Goal: Transaction & Acquisition: Purchase product/service

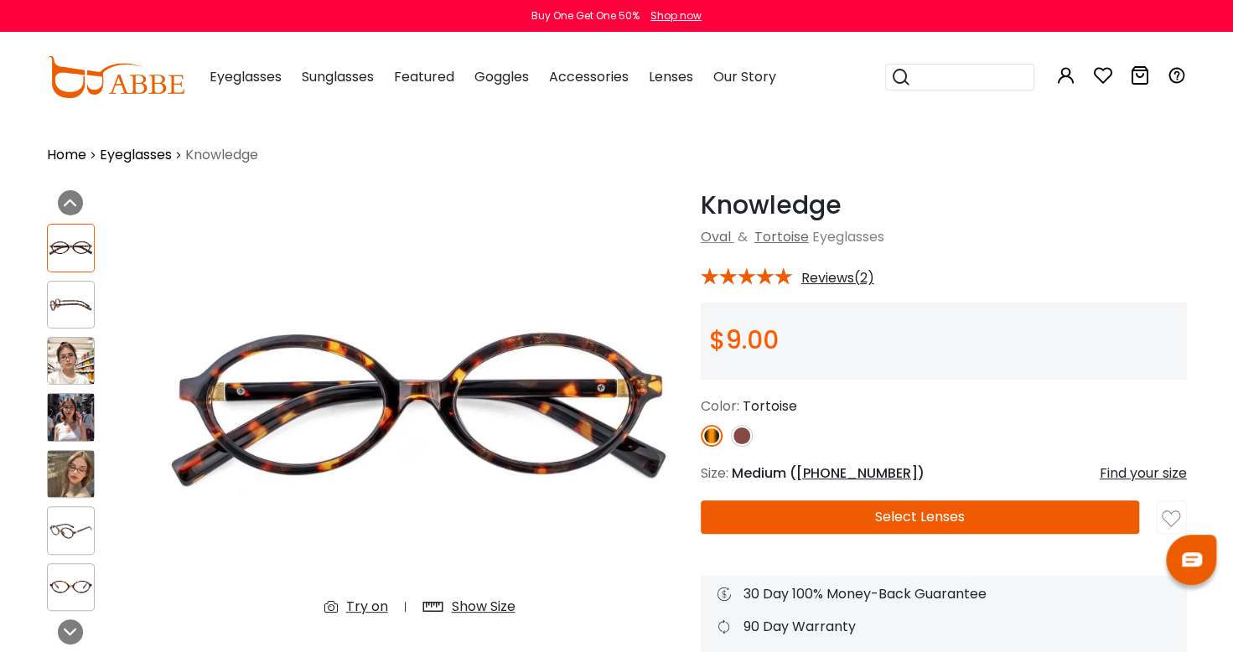
click at [151, 159] on link "Eyeglasses" at bounding box center [136, 155] width 72 height 20
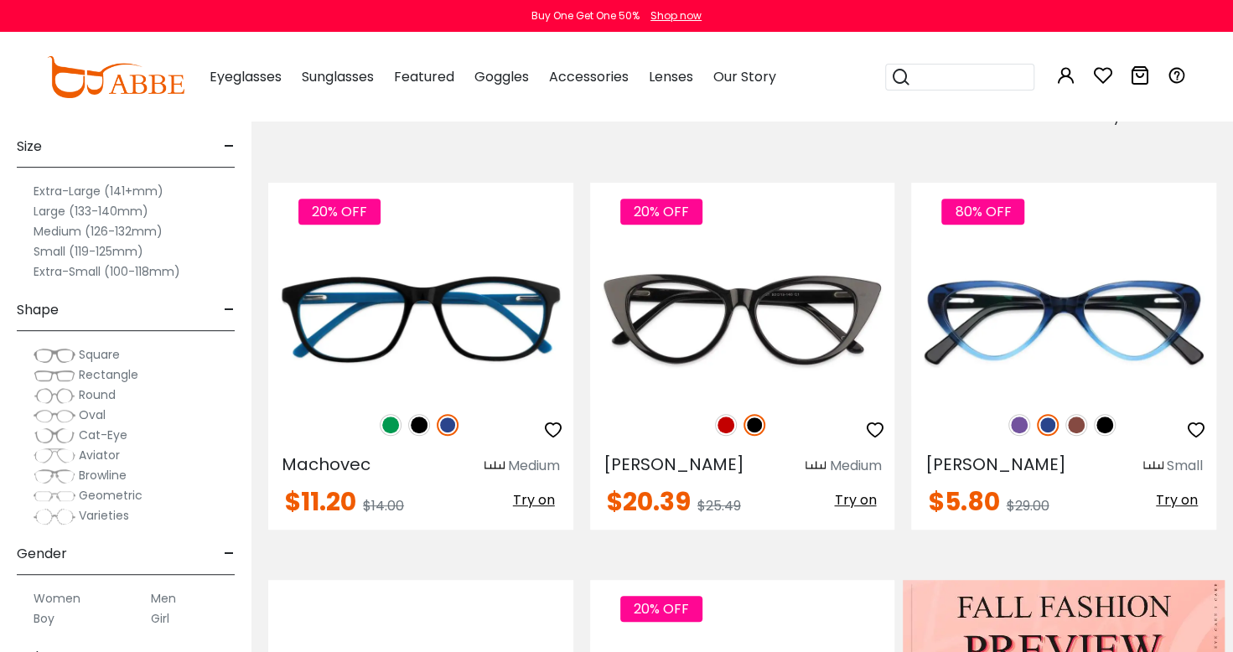
scroll to position [314, 0]
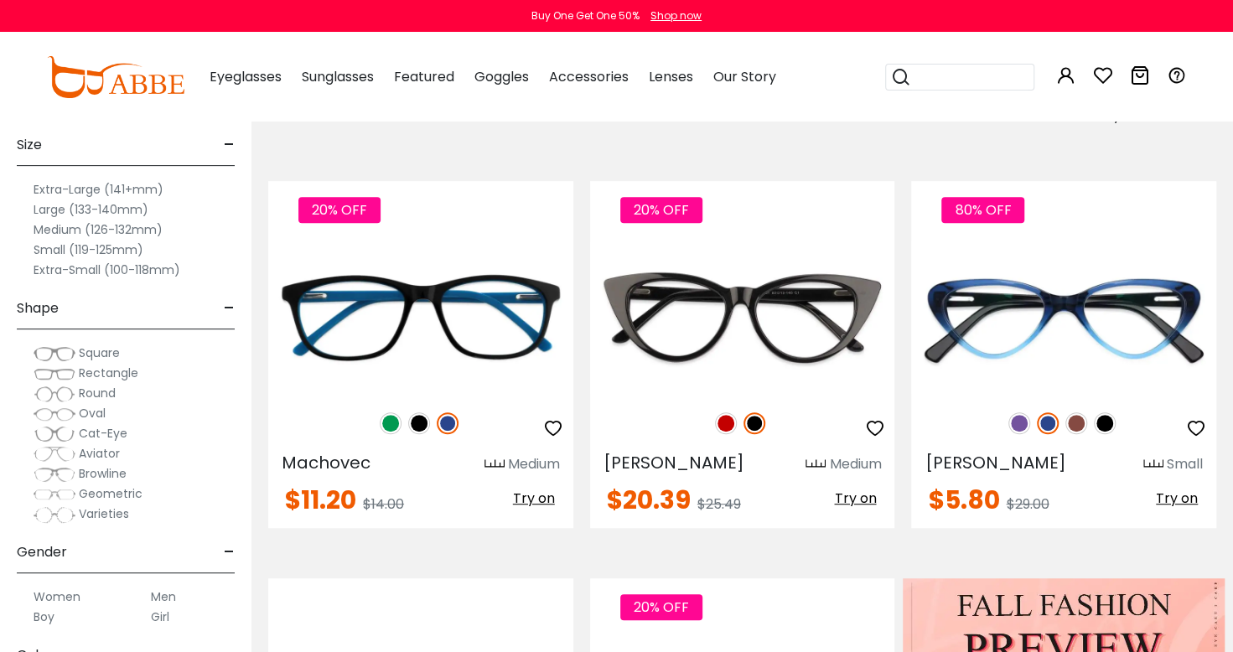
click at [50, 254] on label "Small (119-125mm)" at bounding box center [89, 250] width 110 height 20
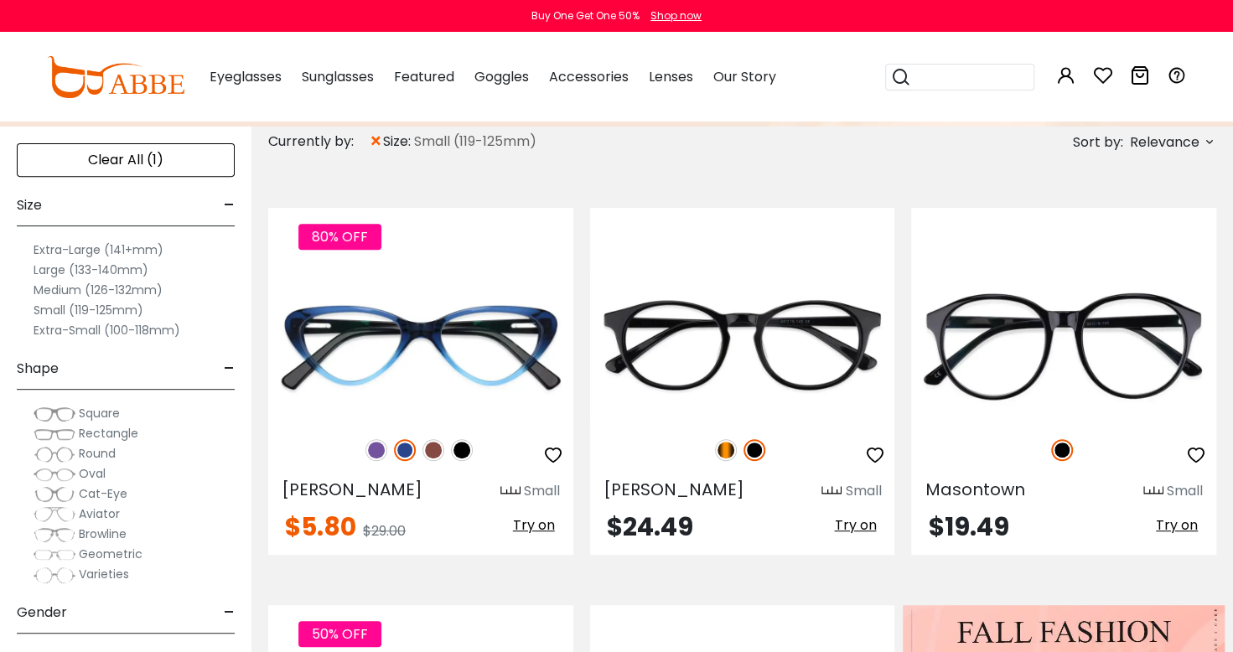
scroll to position [288, 0]
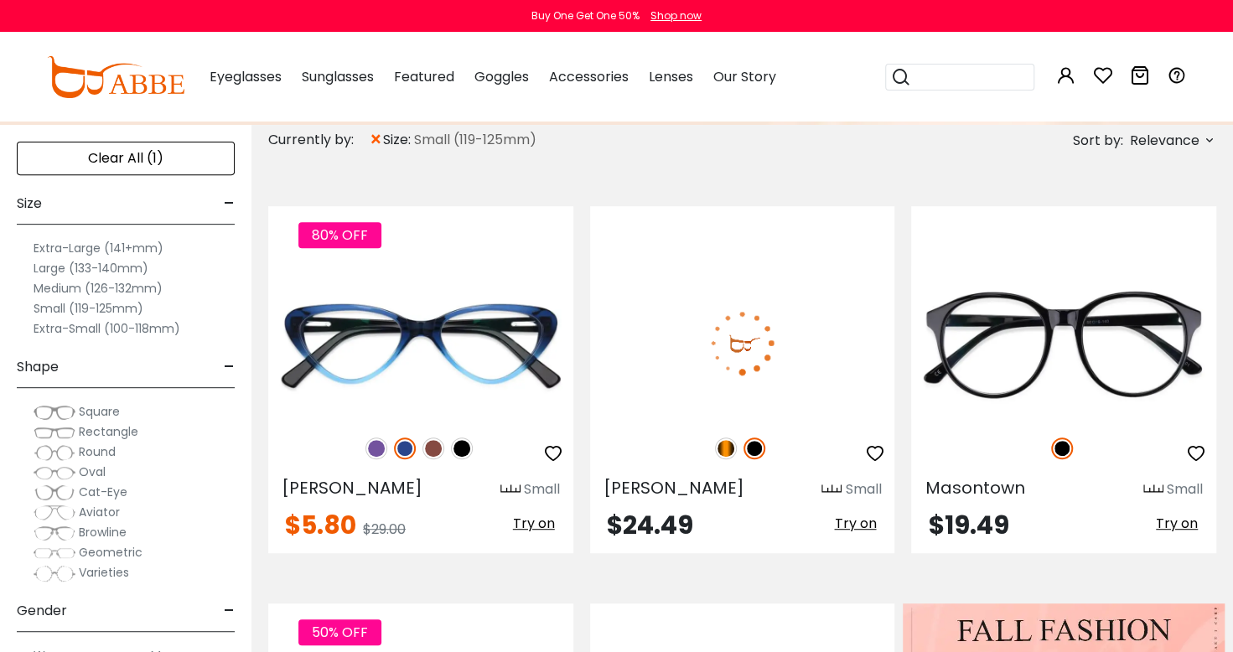
click at [818, 363] on img at bounding box center [742, 343] width 305 height 153
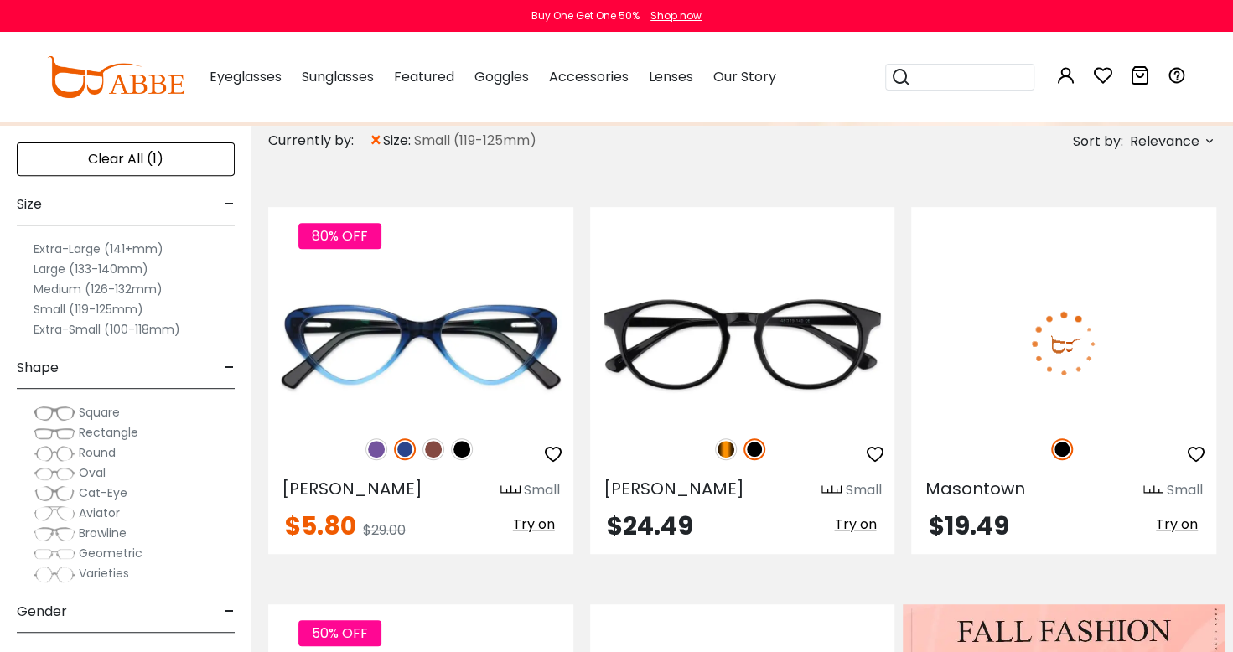
click at [1071, 374] on img at bounding box center [1063, 343] width 305 height 153
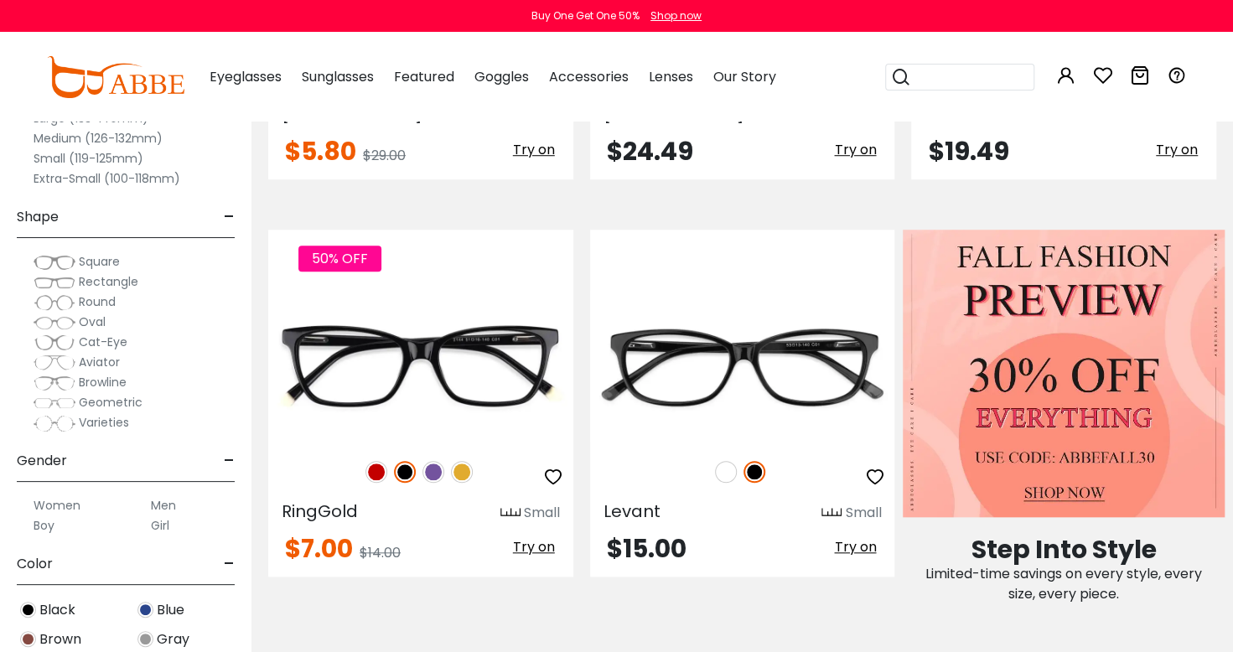
scroll to position [646, 0]
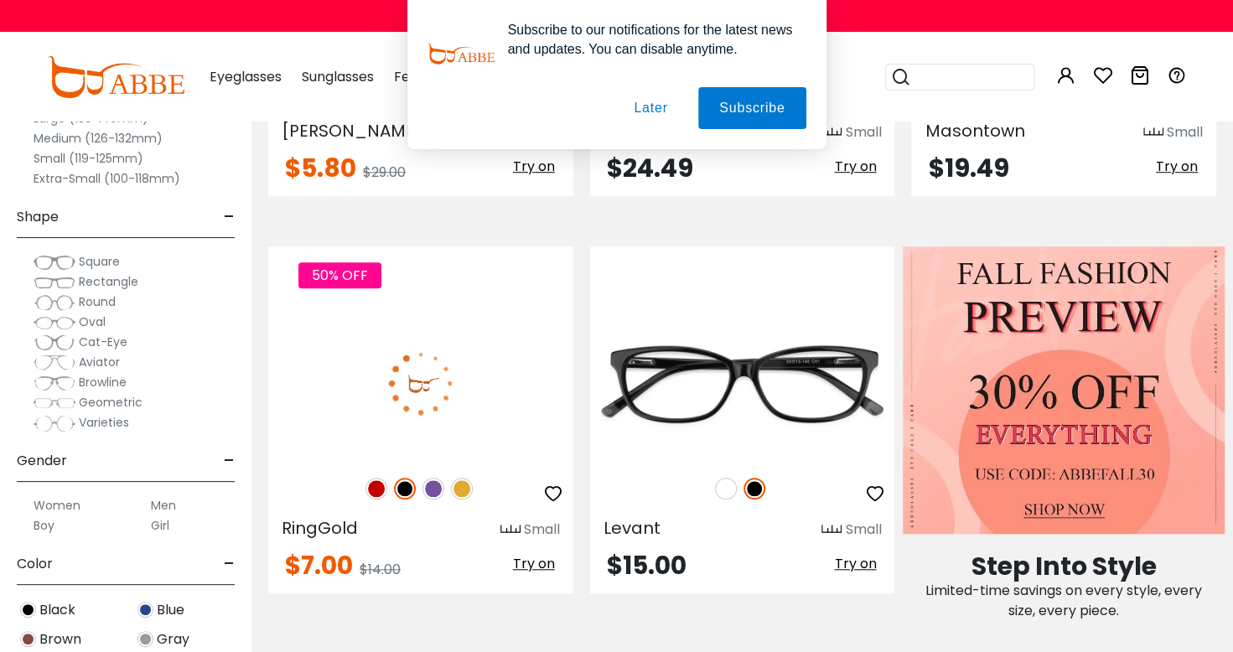
click at [491, 400] on img at bounding box center [420, 383] width 305 height 153
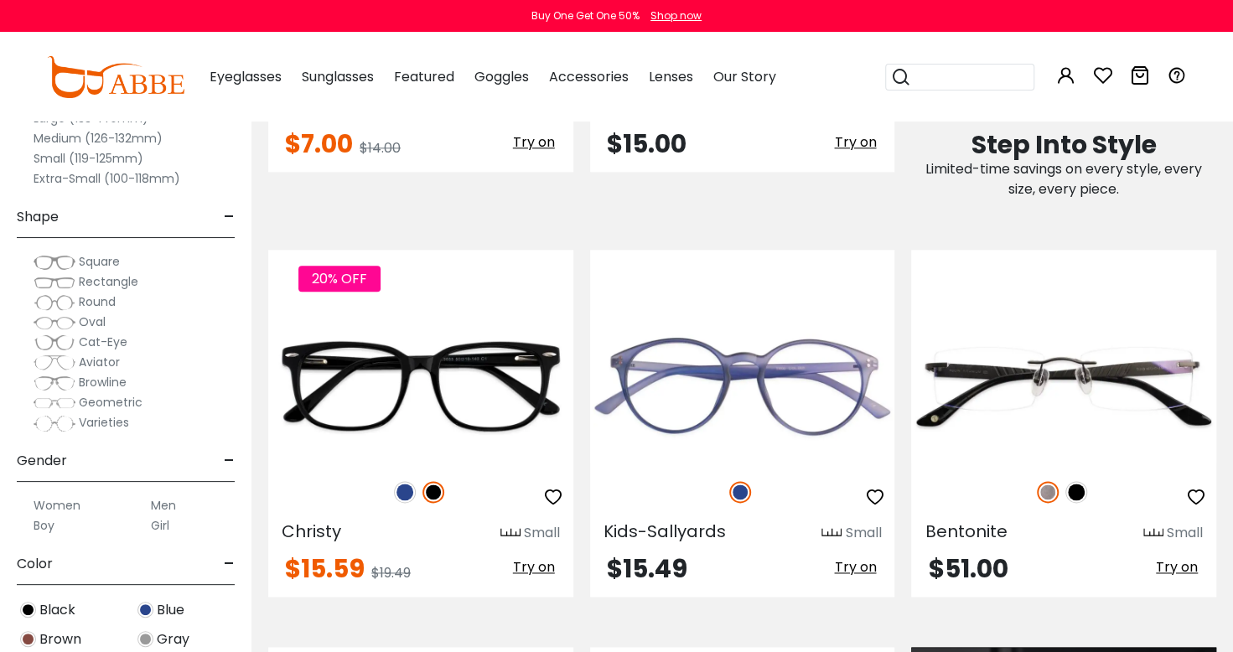
scroll to position [1071, 0]
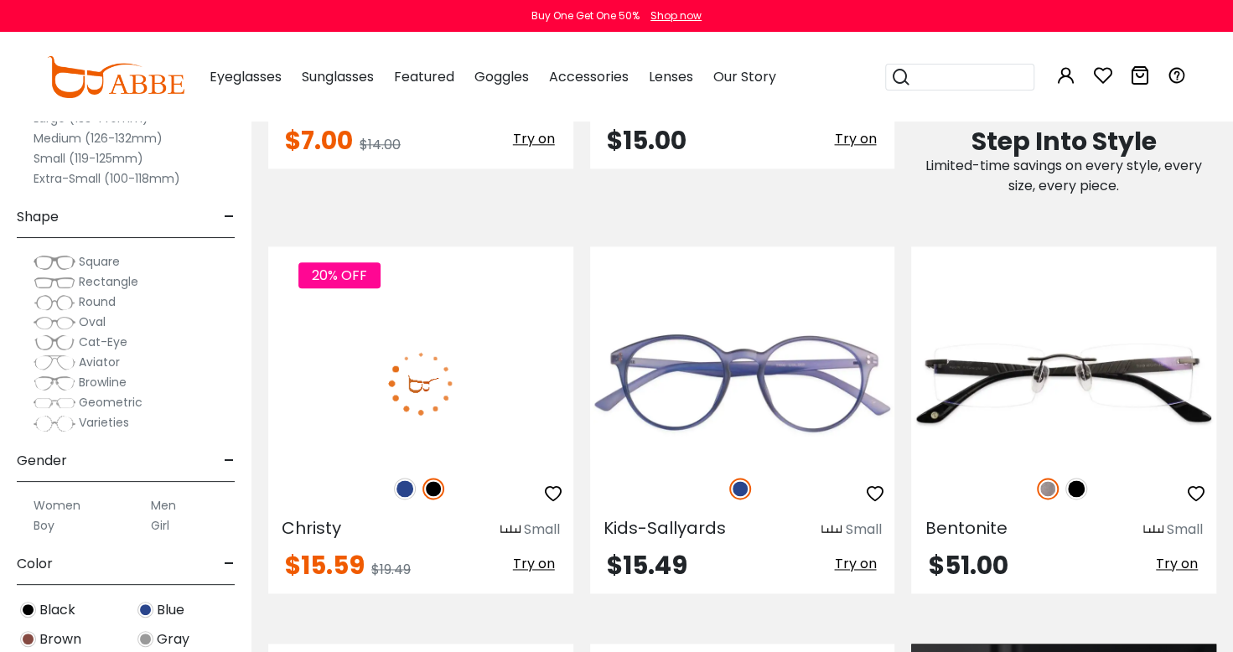
click at [497, 385] on img at bounding box center [420, 383] width 305 height 153
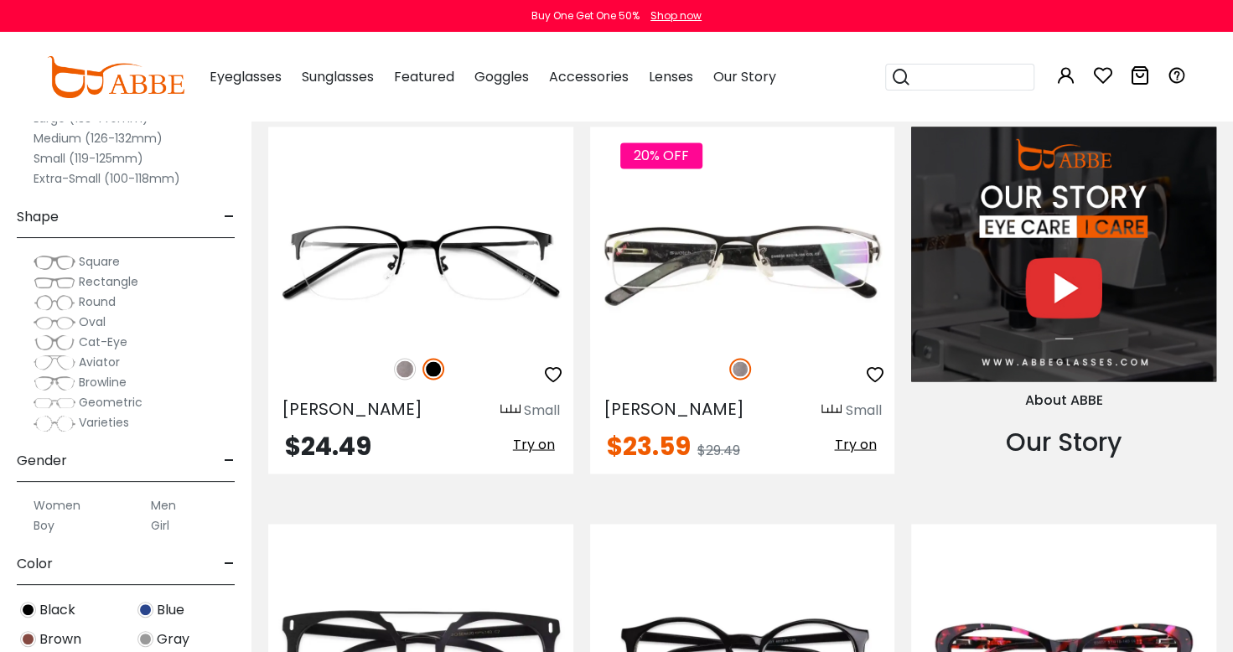
scroll to position [1588, 0]
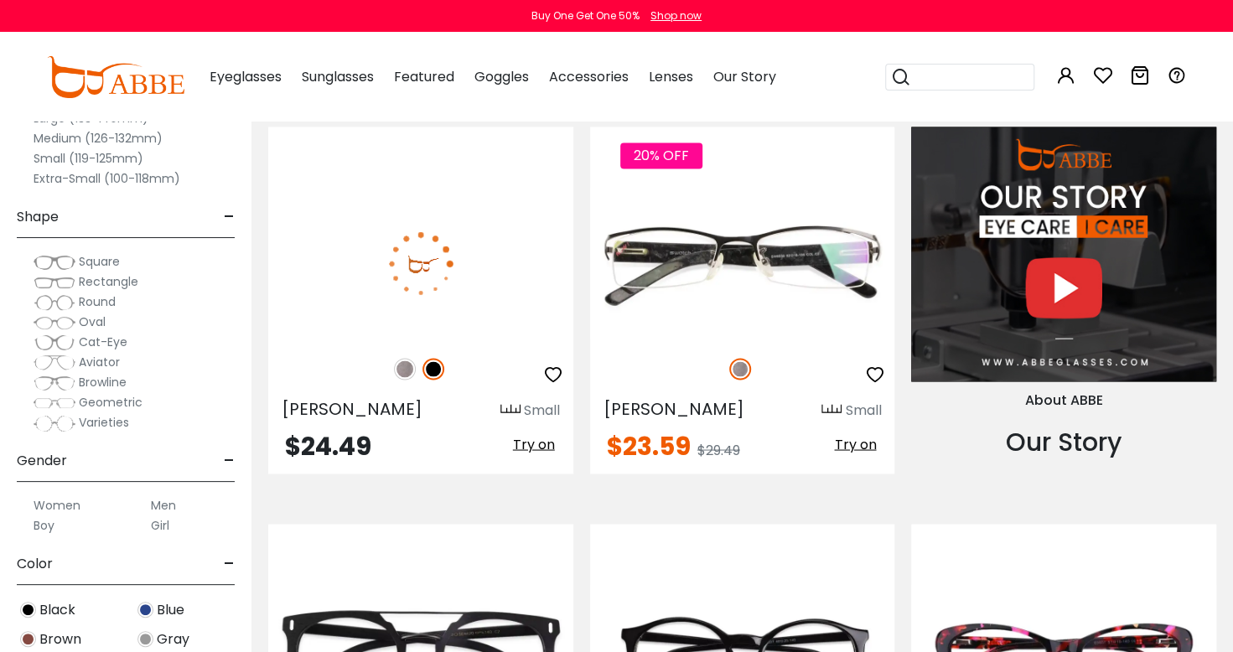
click at [475, 245] on img at bounding box center [420, 263] width 305 height 153
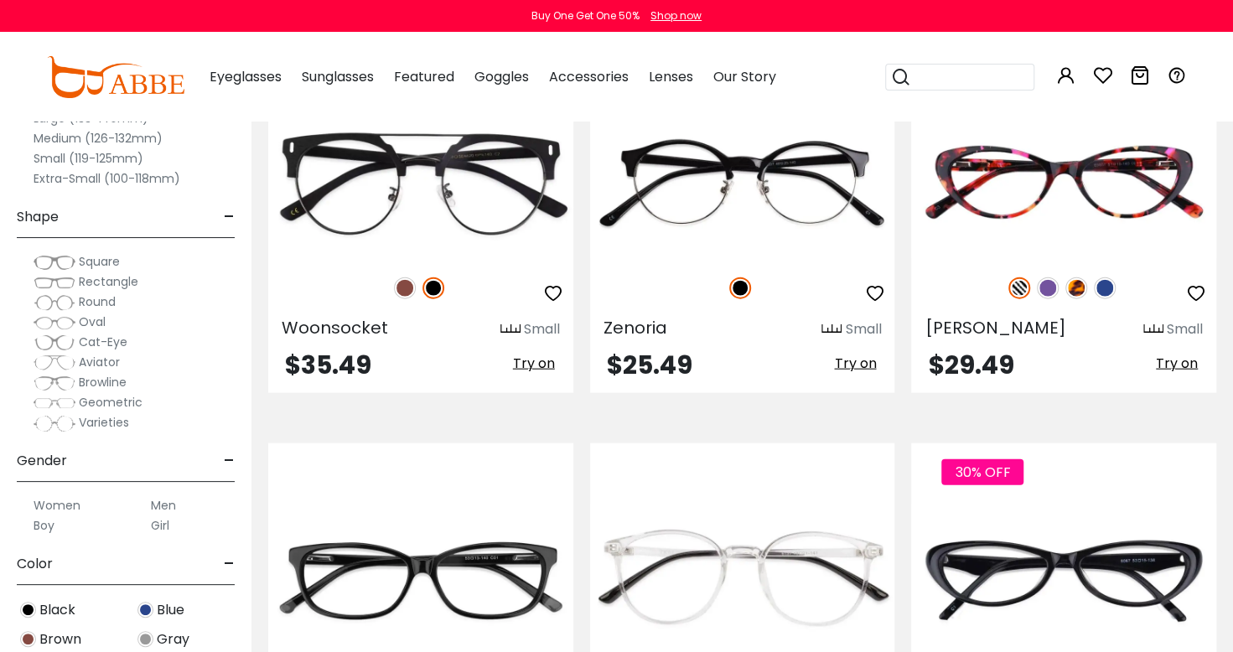
scroll to position [2068, 0]
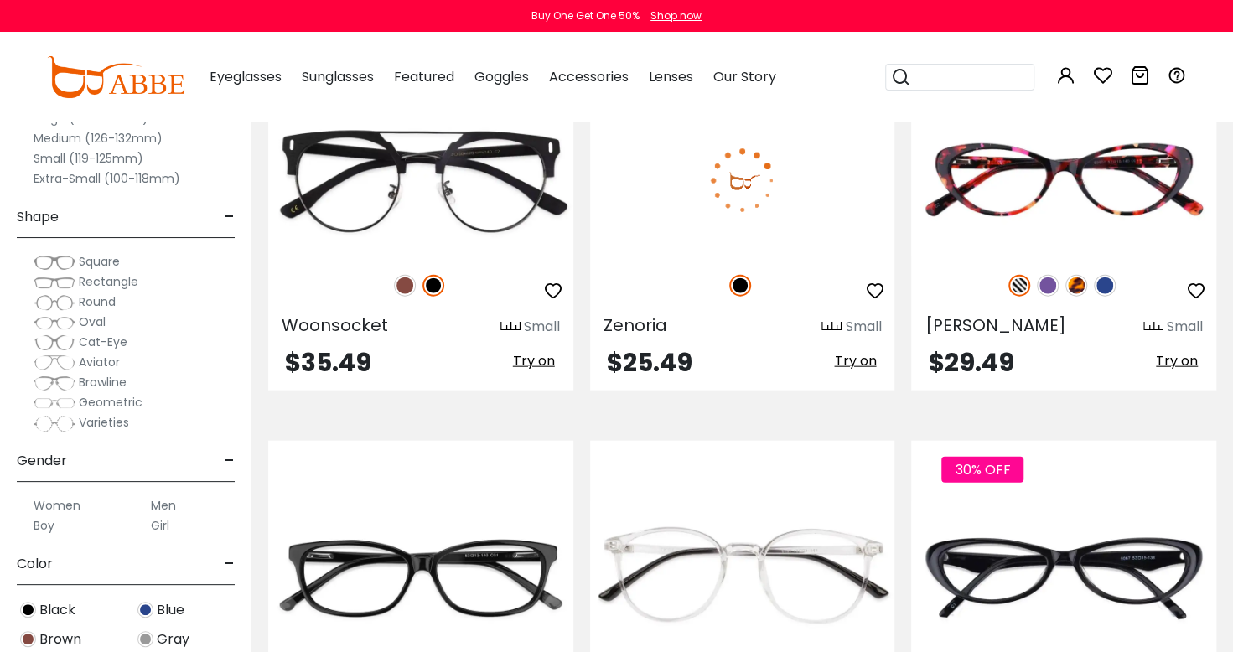
click at [798, 188] on img at bounding box center [742, 181] width 305 height 153
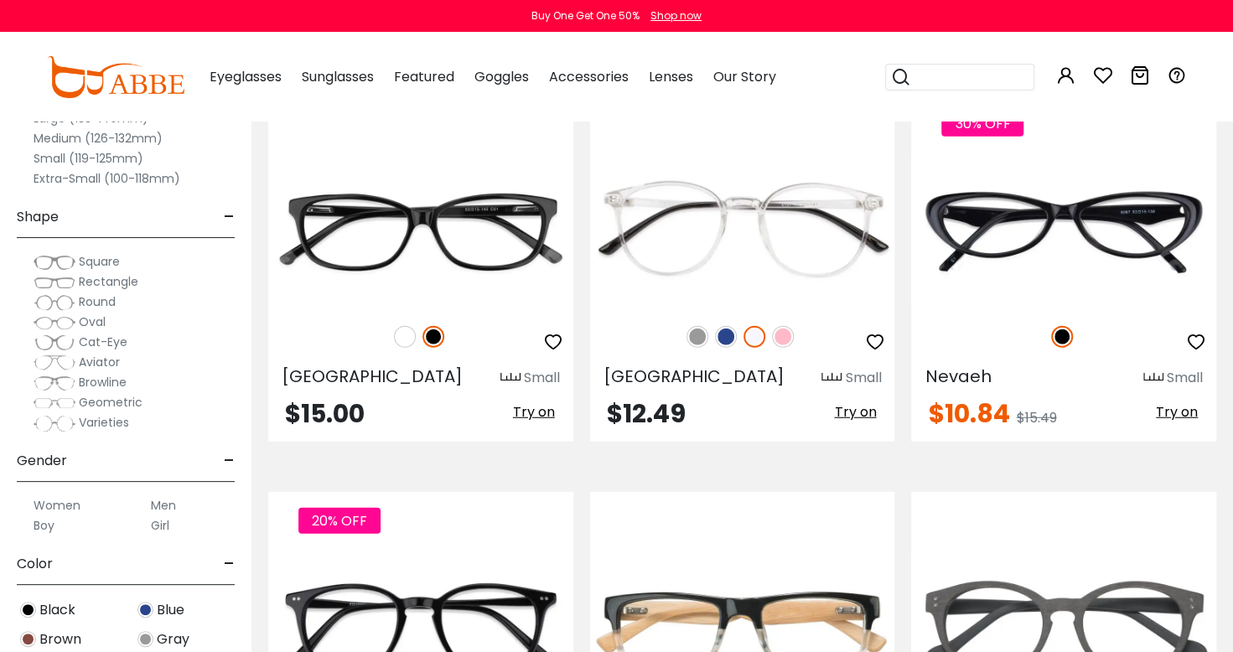
scroll to position [2410, 0]
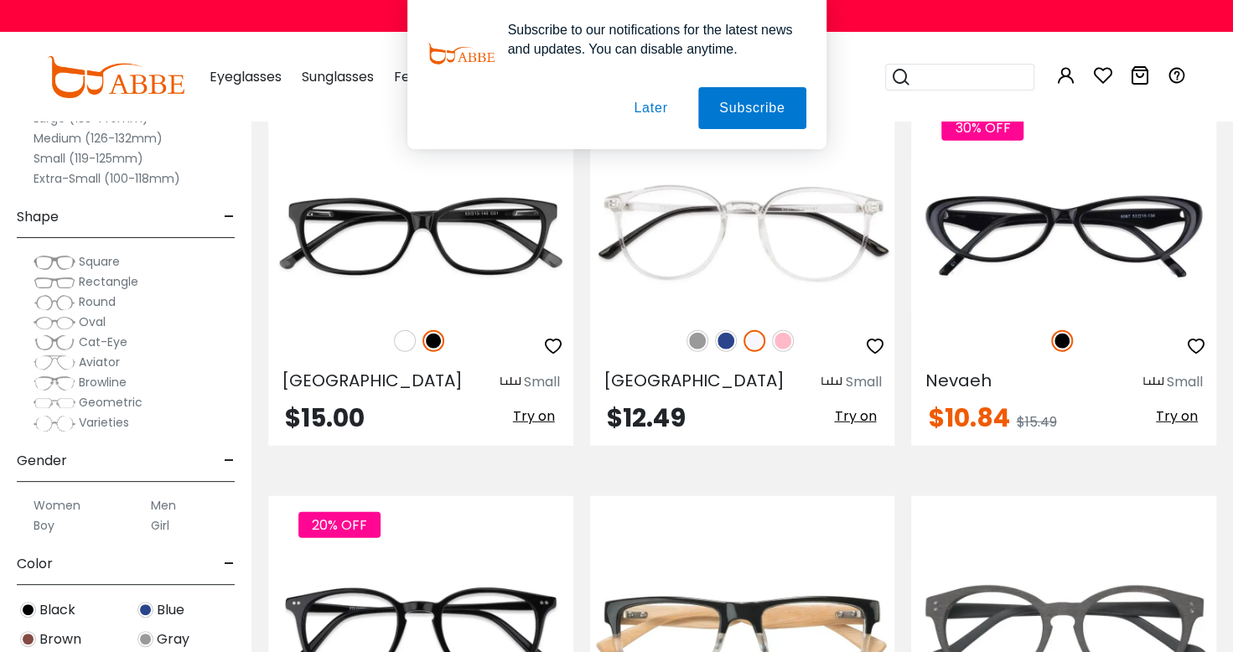
click at [660, 116] on button "Later" at bounding box center [650, 108] width 75 height 42
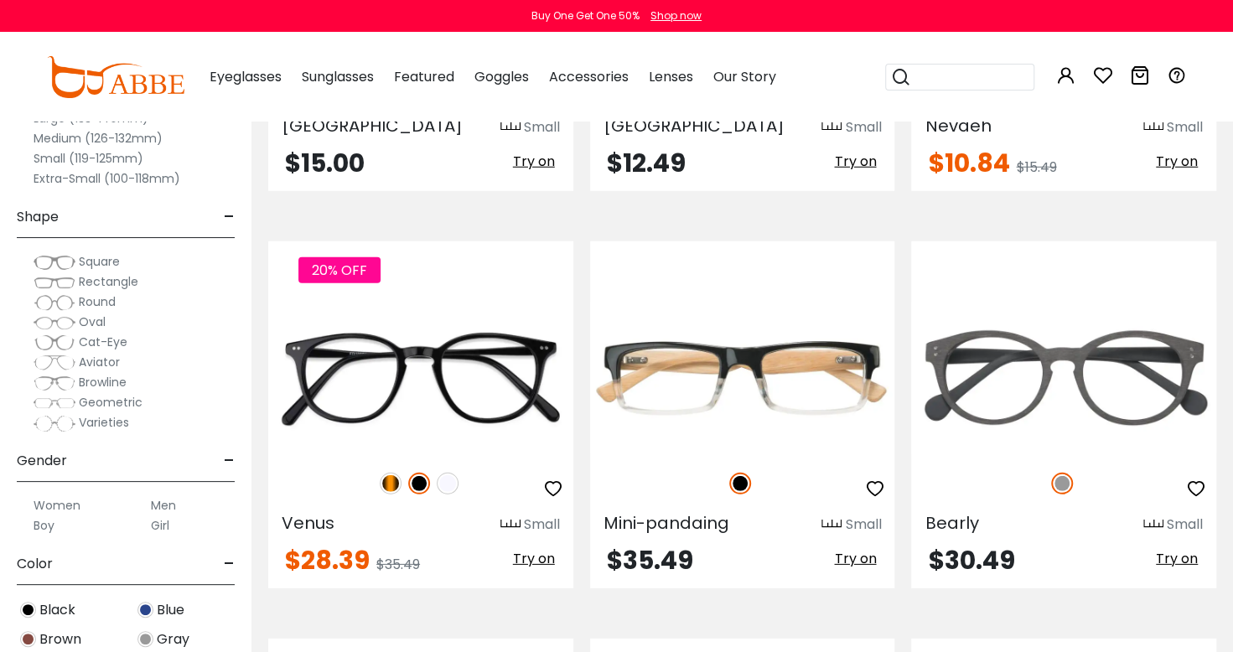
scroll to position [2665, 0]
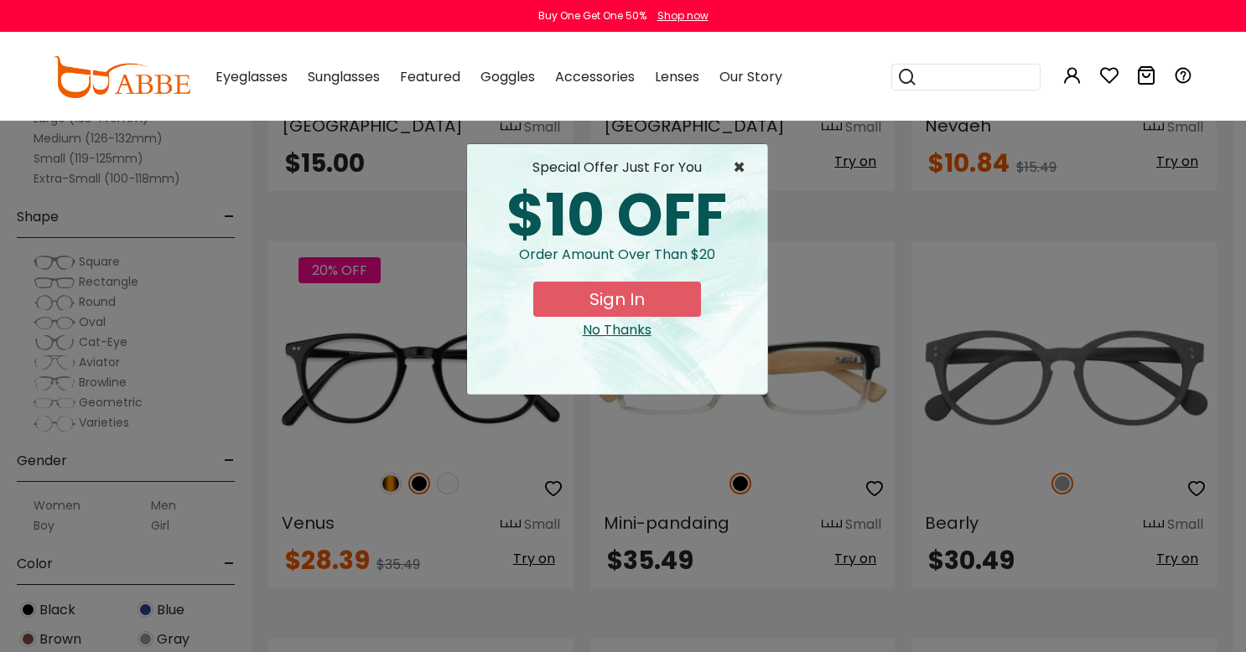
click at [750, 159] on span "×" at bounding box center [743, 168] width 21 height 20
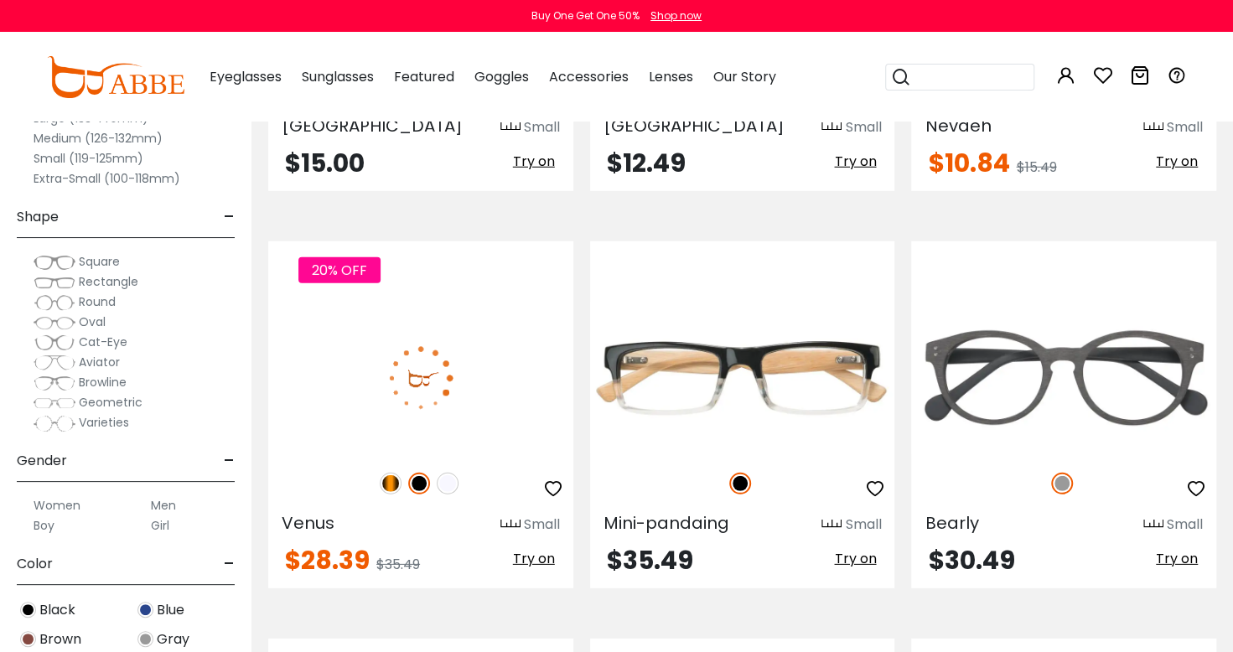
click at [475, 408] on img at bounding box center [420, 378] width 305 height 153
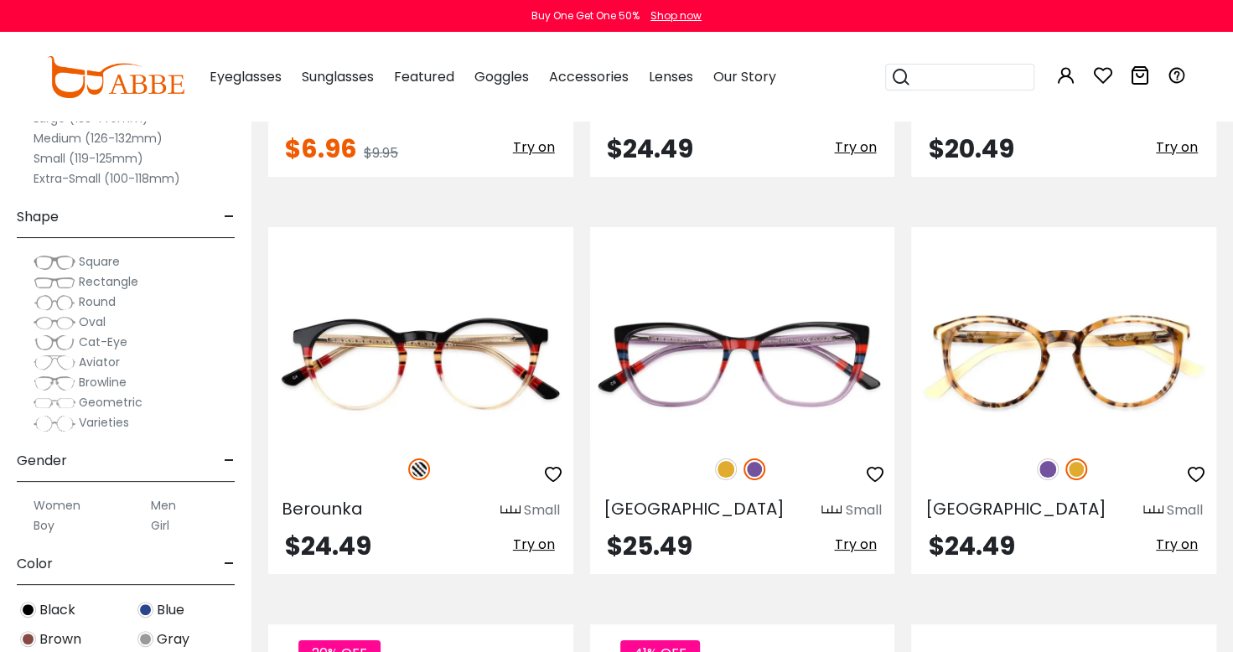
scroll to position [3477, 0]
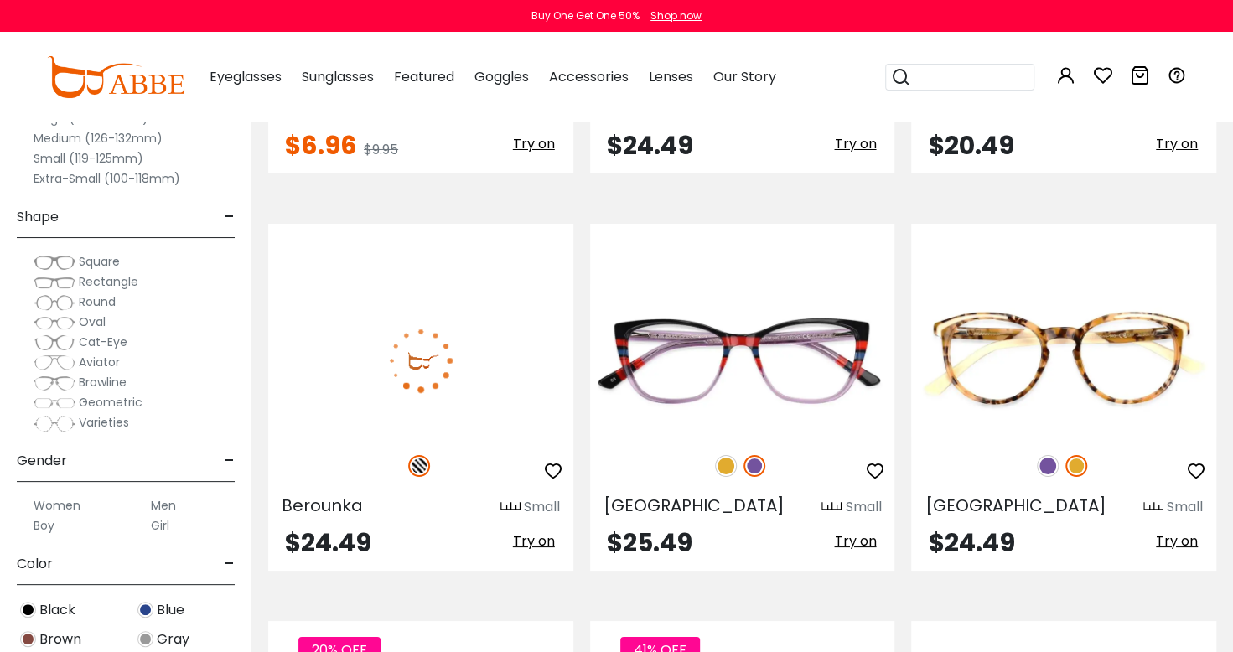
click at [496, 376] on img at bounding box center [420, 360] width 305 height 153
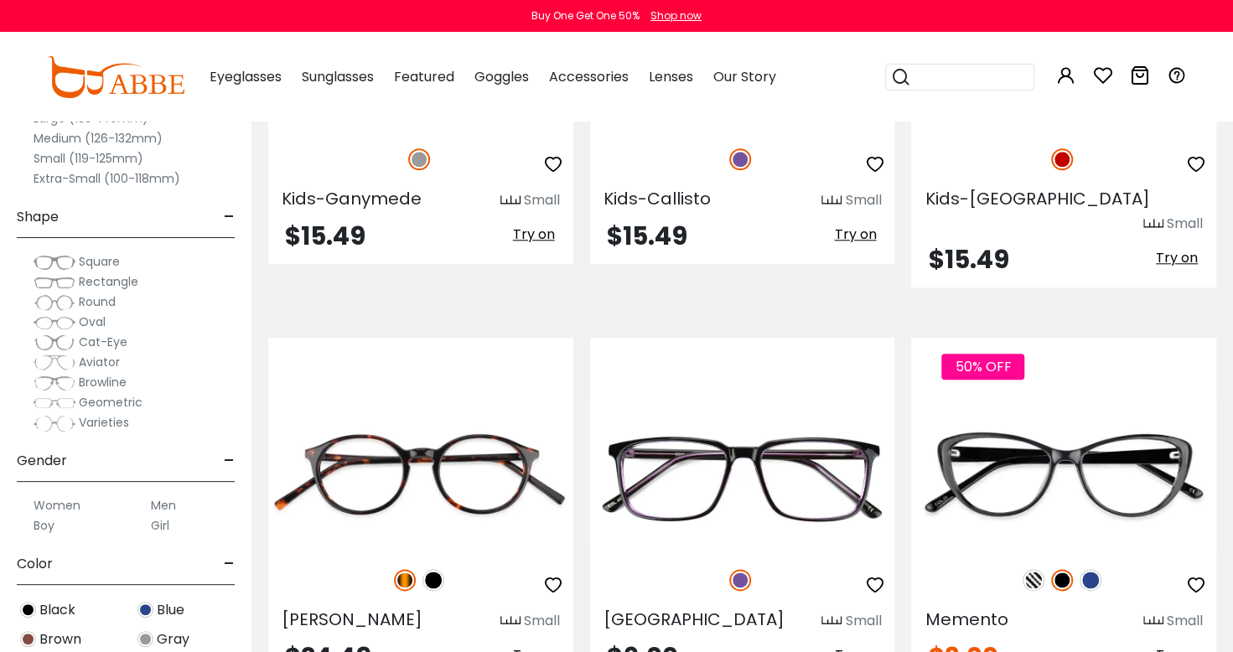
scroll to position [4586, 0]
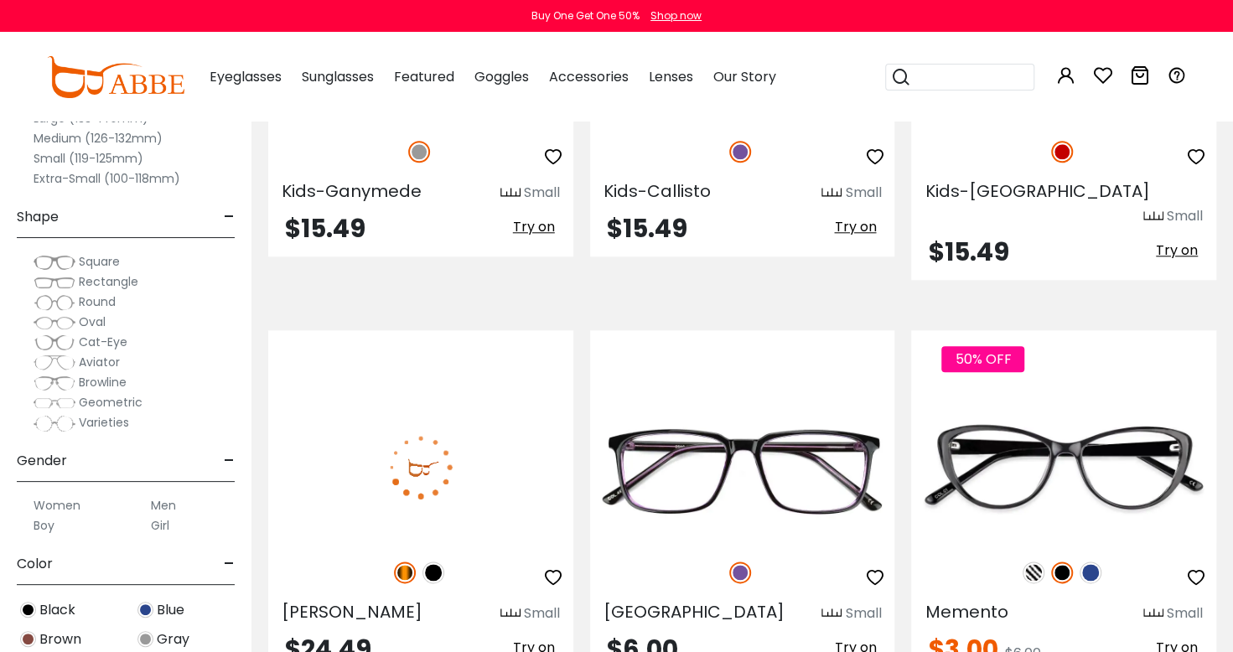
click at [478, 454] on img at bounding box center [420, 467] width 305 height 153
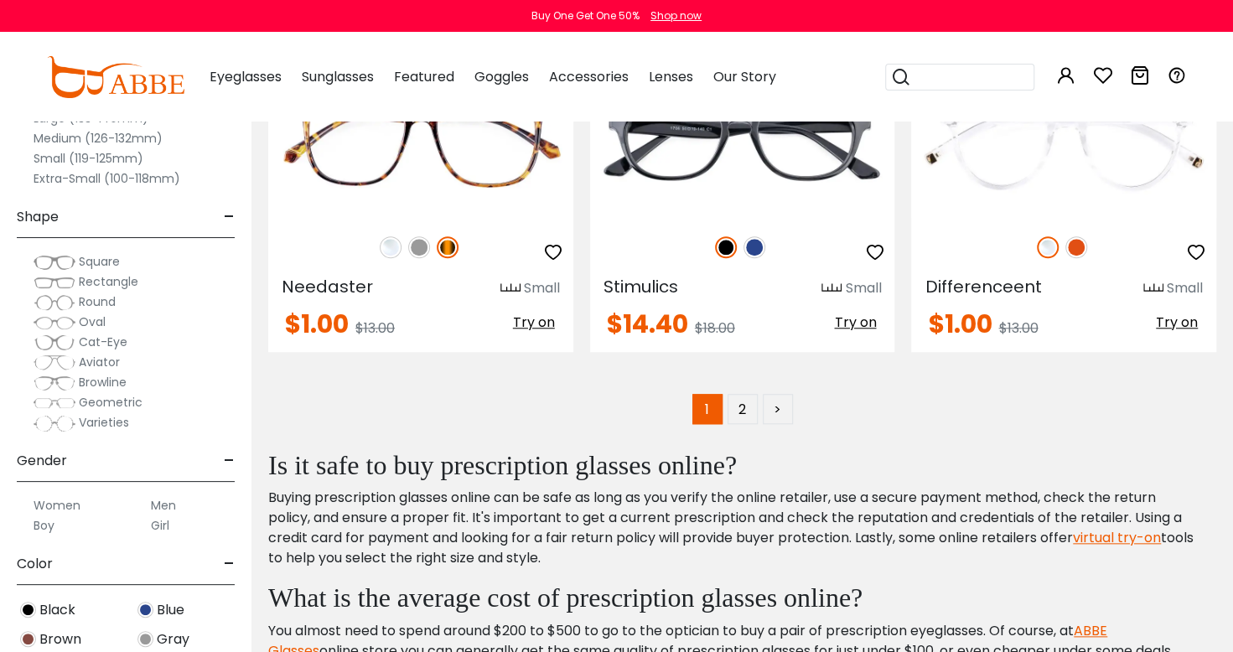
scroll to position [8113, 0]
click at [777, 394] on link ">" at bounding box center [778, 409] width 30 height 30
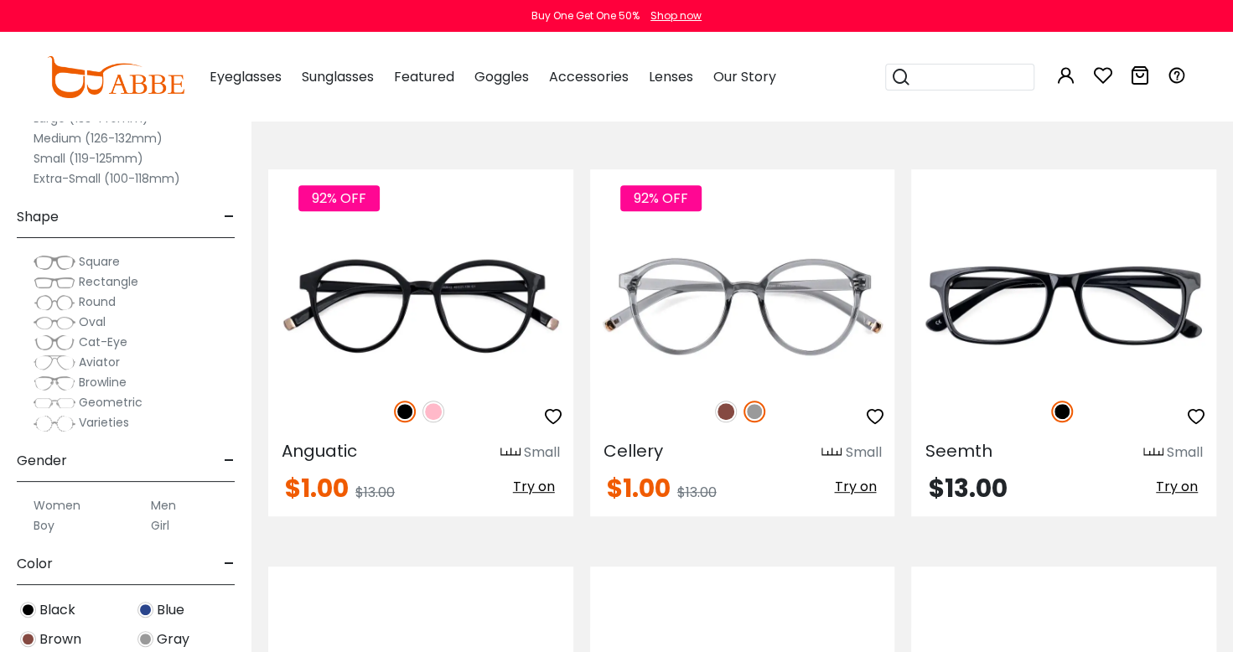
scroll to position [327, 0]
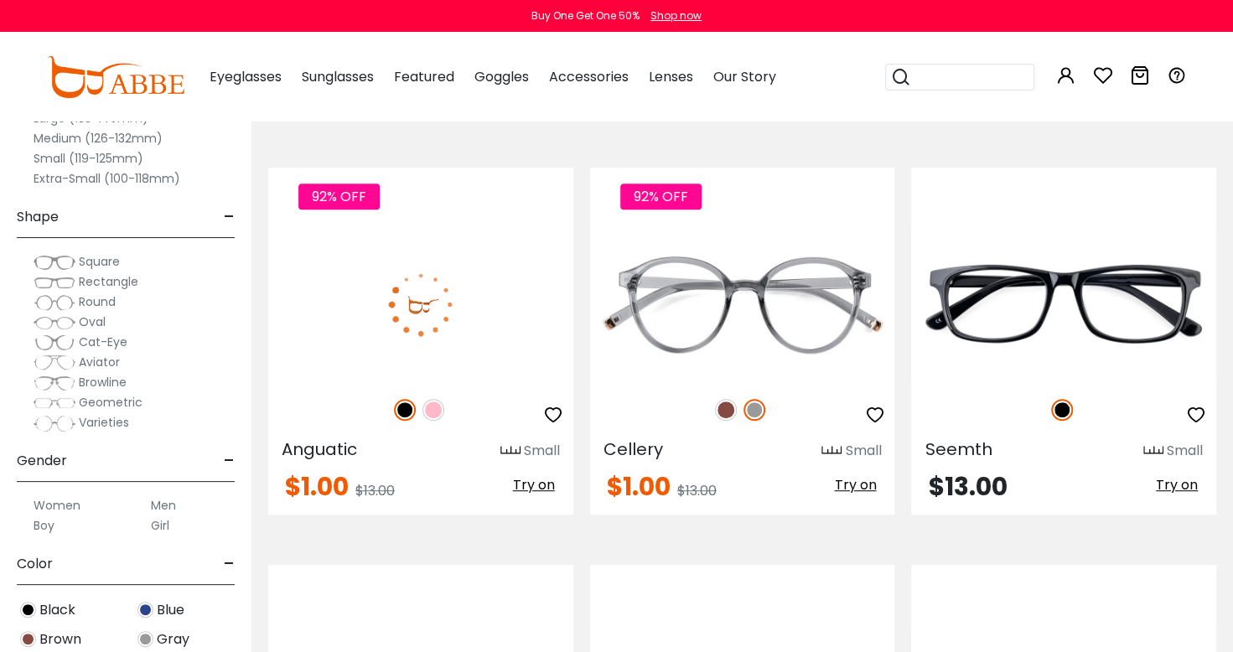
click at [480, 323] on img at bounding box center [420, 304] width 305 height 153
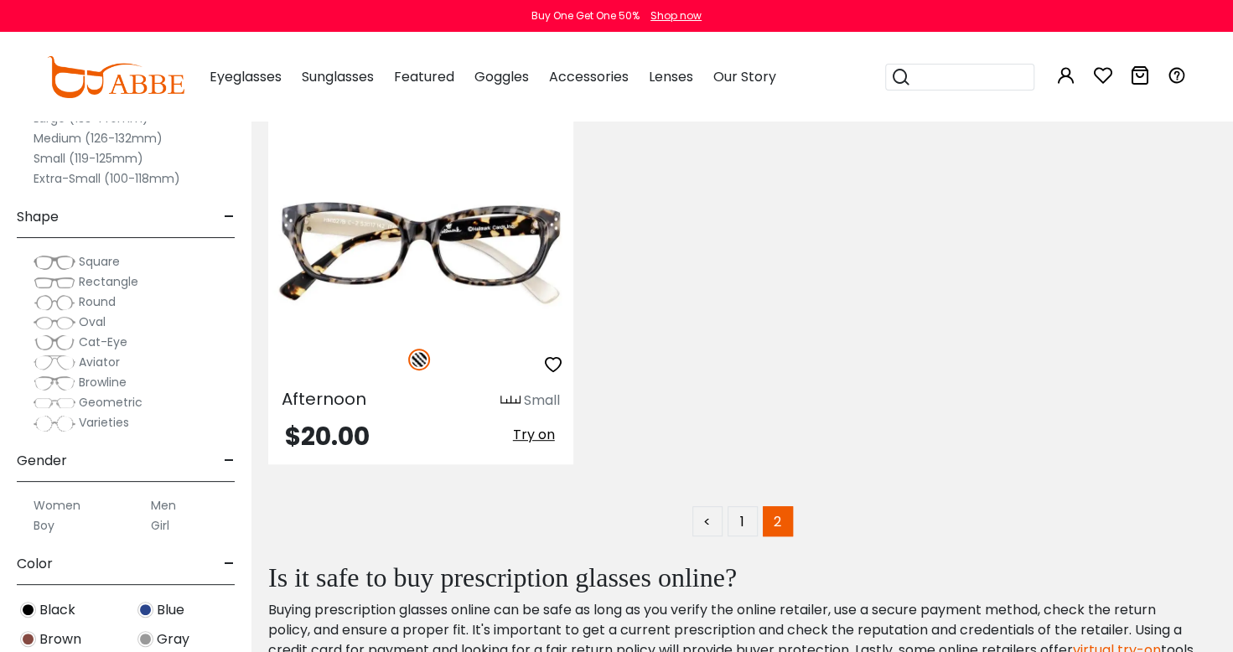
scroll to position [3955, 0]
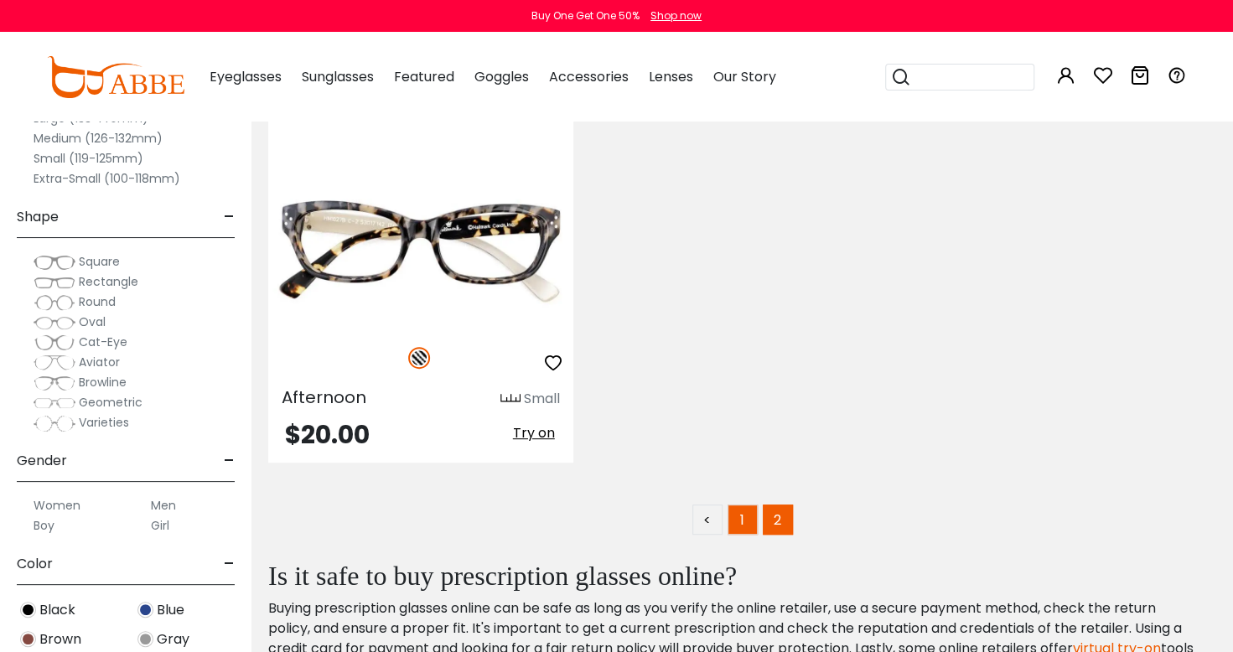
click at [742, 520] on link "1" at bounding box center [743, 520] width 30 height 30
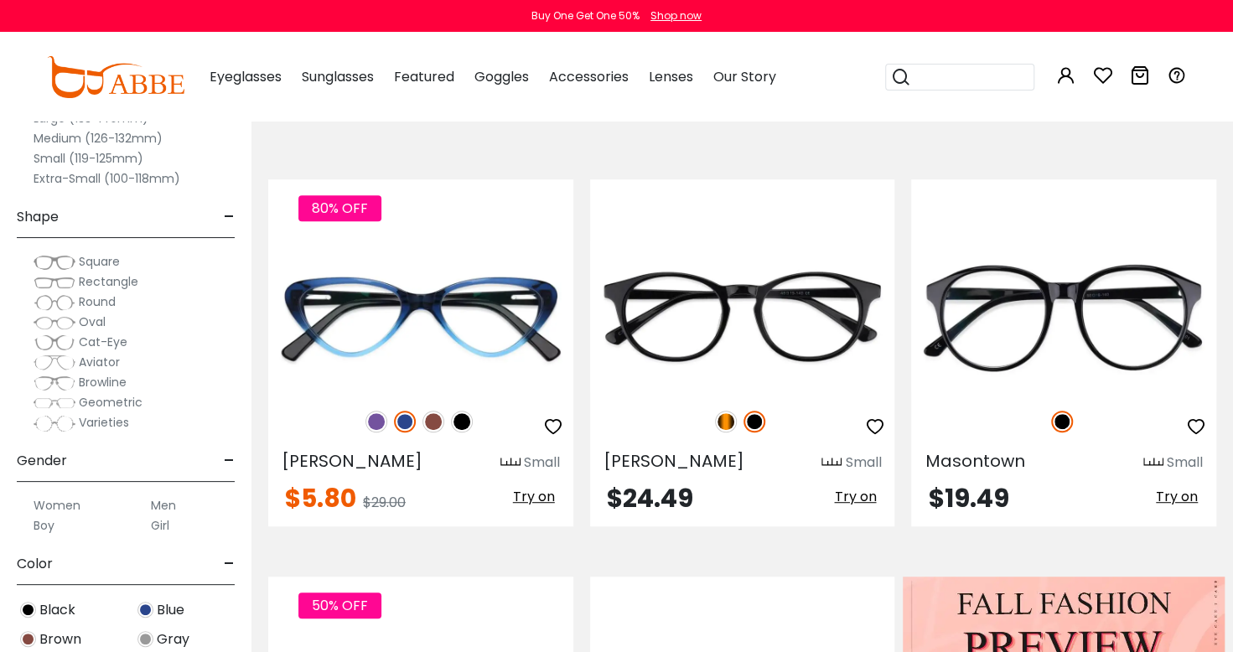
scroll to position [319, 0]
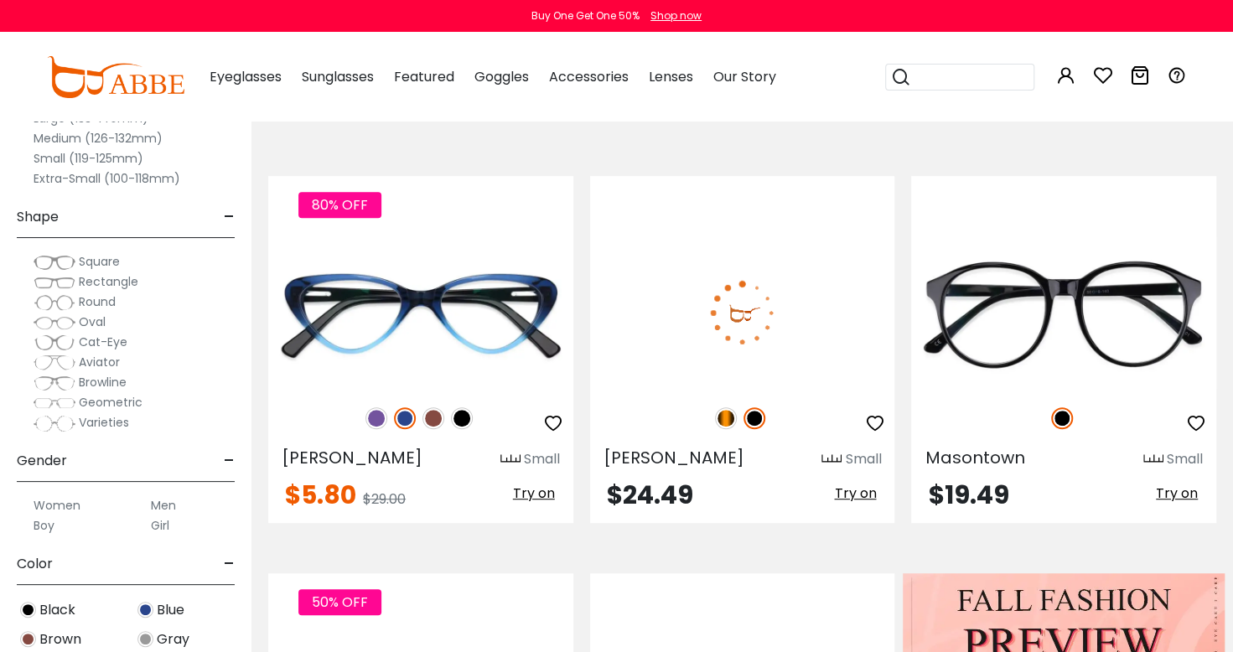
click at [811, 334] on img at bounding box center [742, 312] width 305 height 153
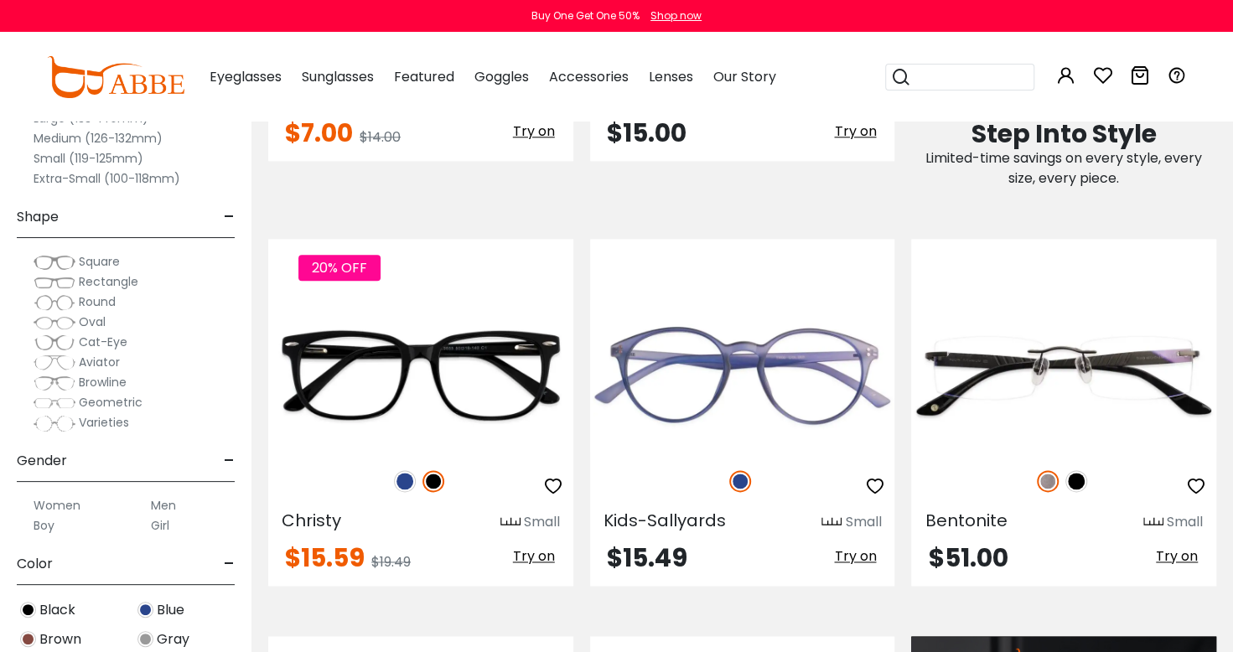
scroll to position [1081, 0]
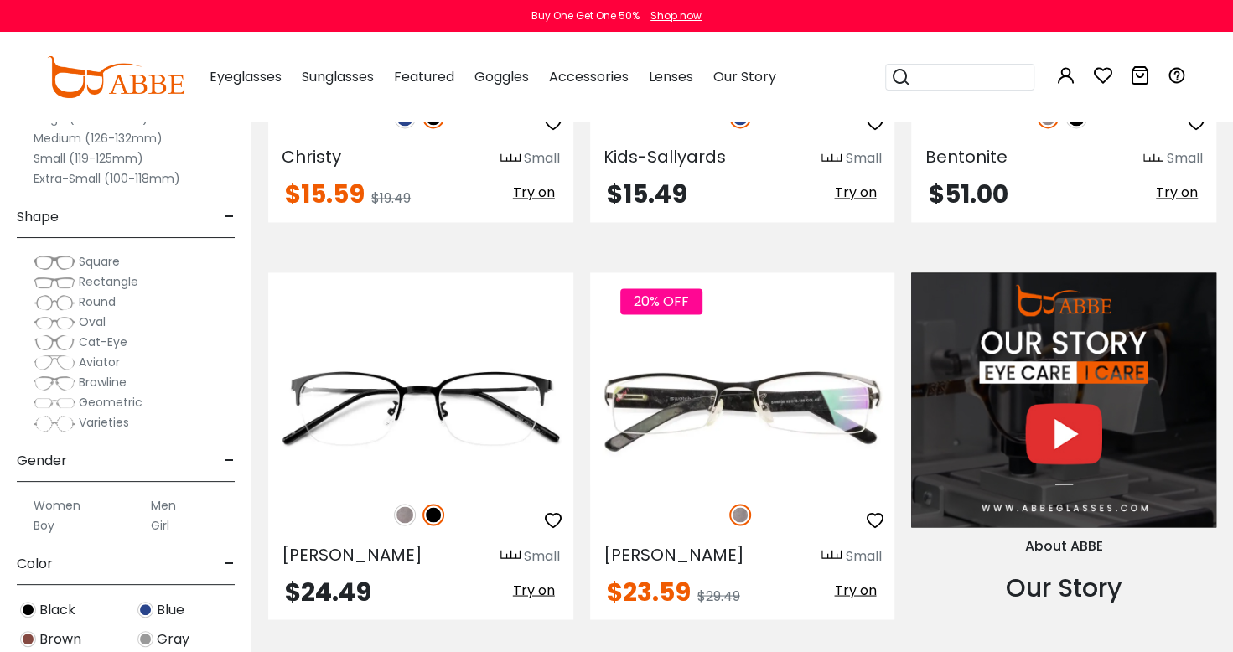
click at [1162, 468] on img at bounding box center [1063, 401] width 305 height 256
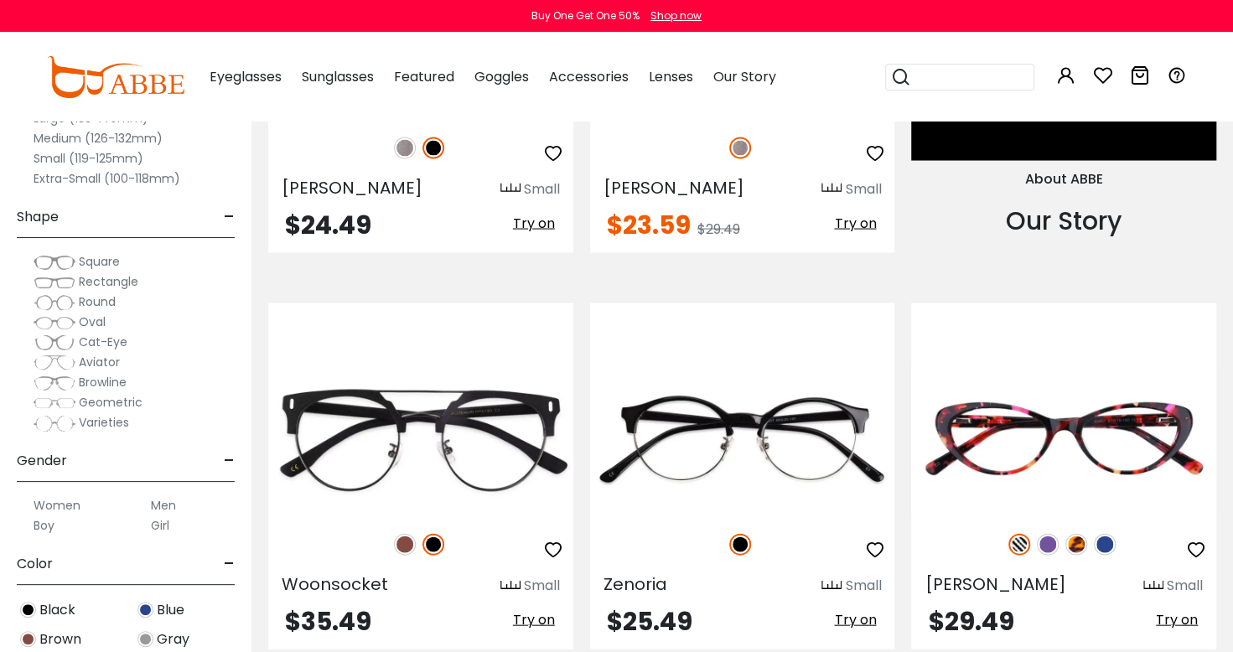
scroll to position [1817, 0]
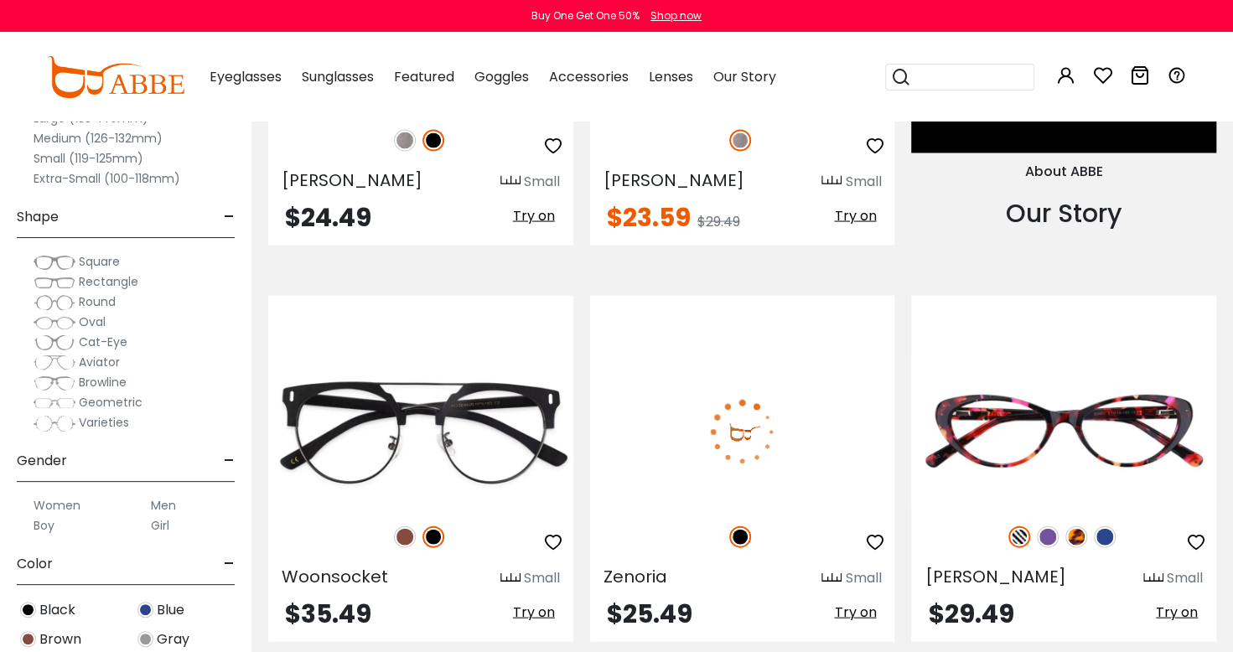
click at [810, 438] on img at bounding box center [742, 432] width 305 height 153
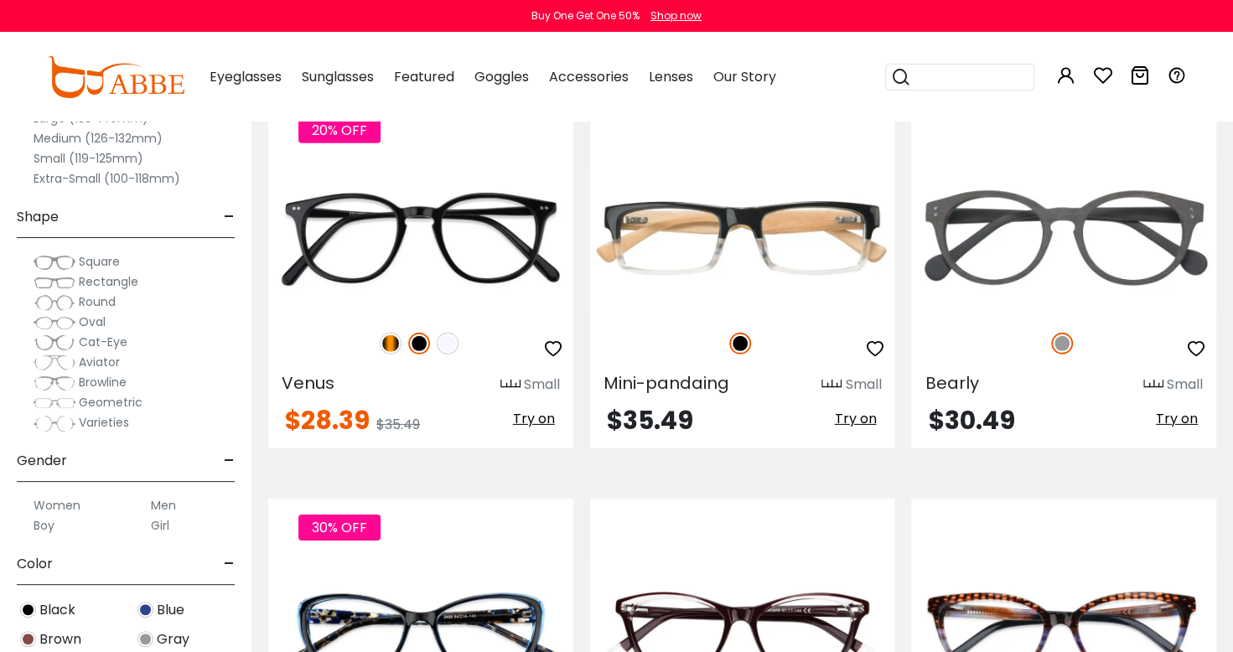
scroll to position [2816, 0]
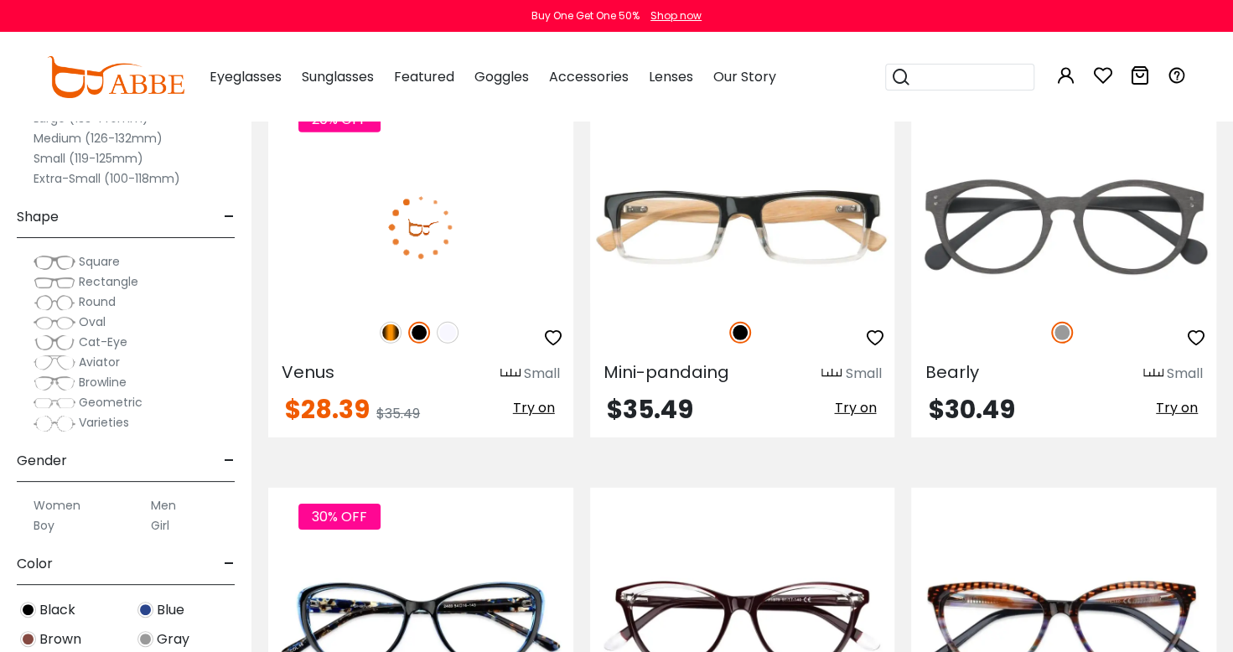
click at [471, 245] on img at bounding box center [420, 227] width 305 height 153
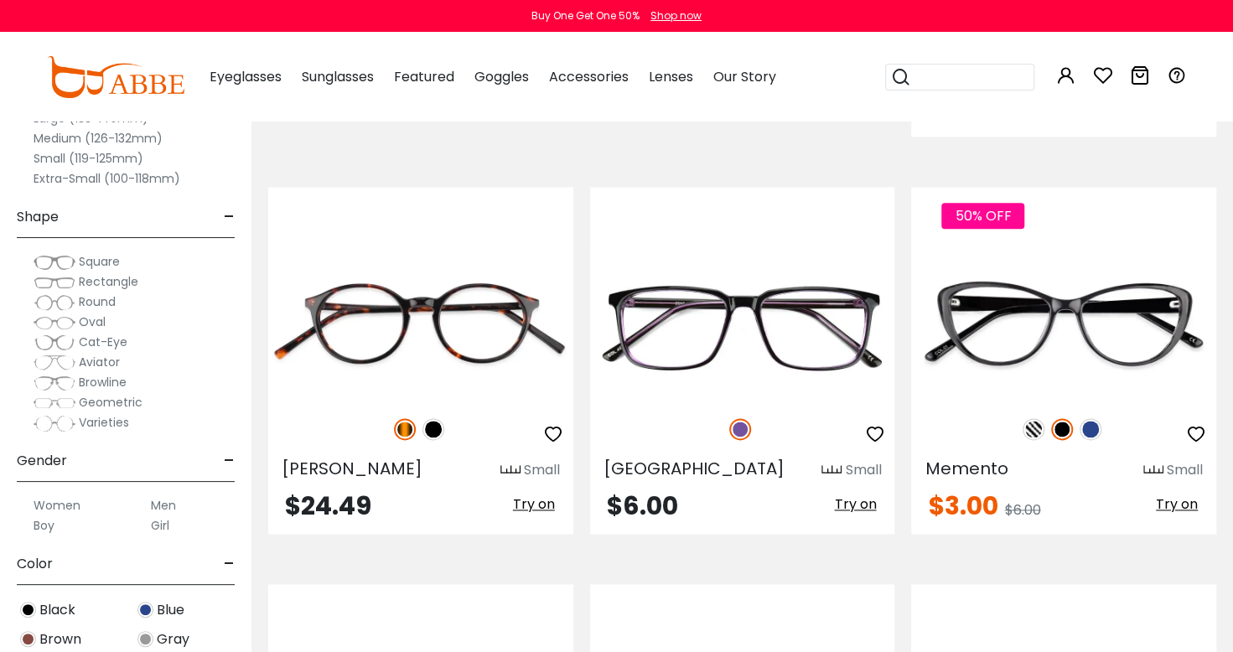
scroll to position [4731, 0]
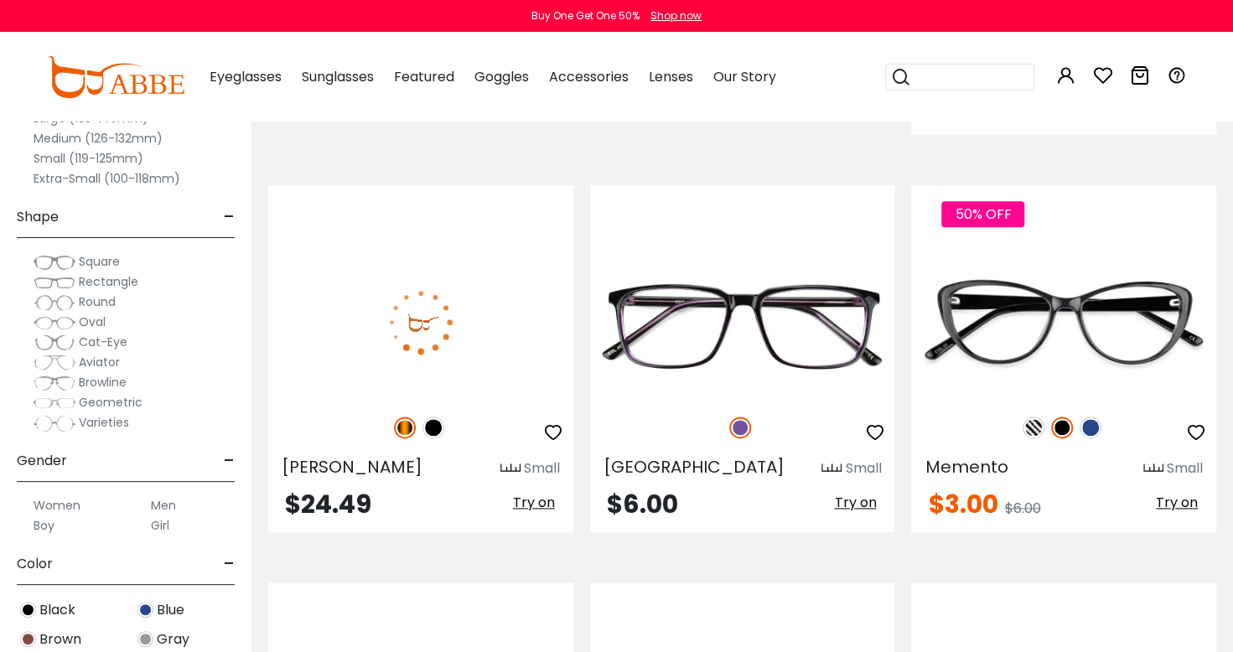
click at [465, 305] on img at bounding box center [420, 322] width 305 height 153
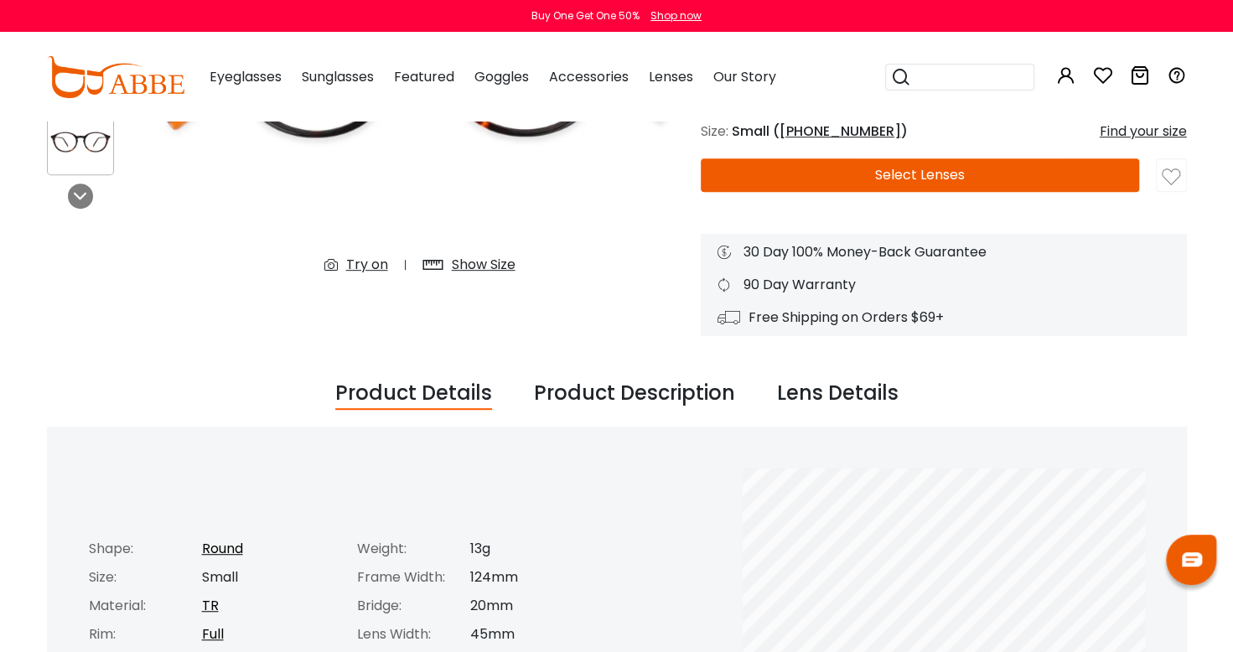
scroll to position [344, 0]
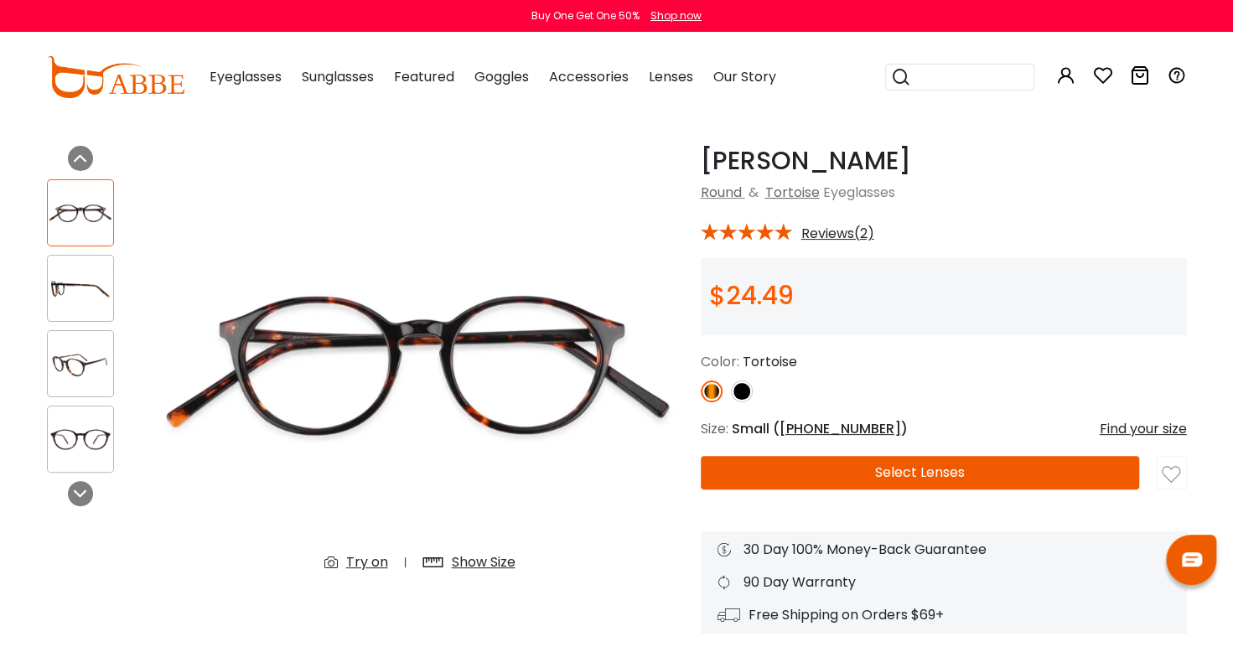
scroll to position [0, 0]
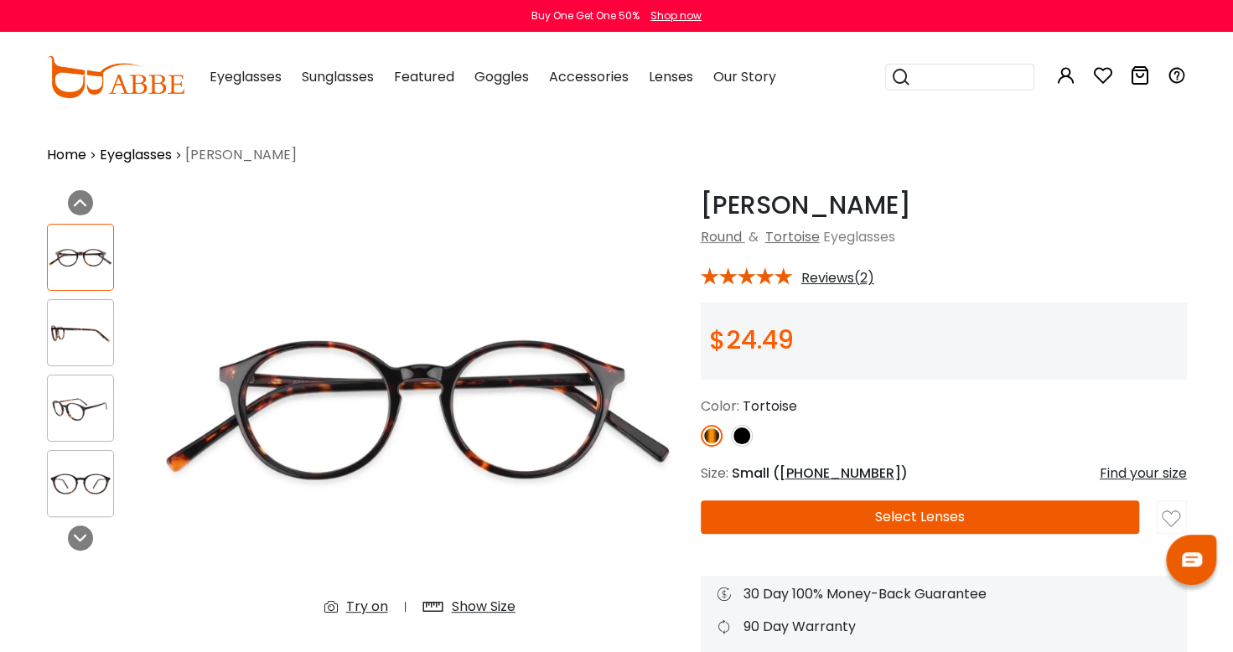
click at [746, 435] on img at bounding box center [742, 436] width 22 height 22
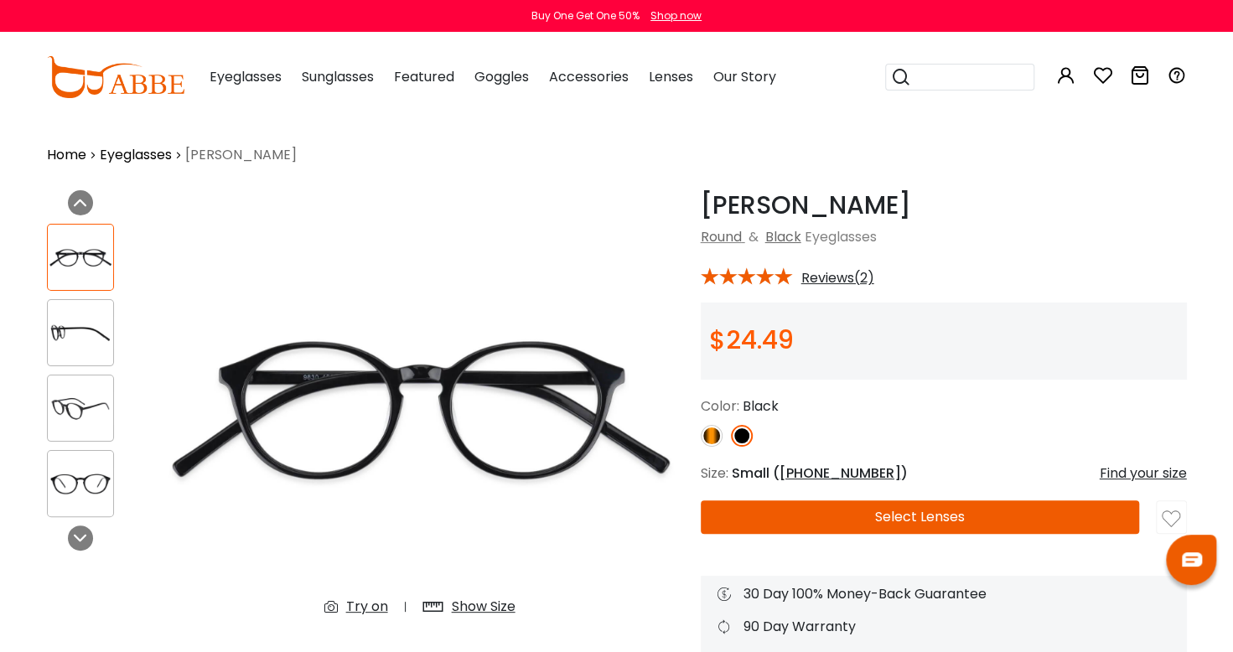
click at [716, 434] on img at bounding box center [712, 436] width 22 height 22
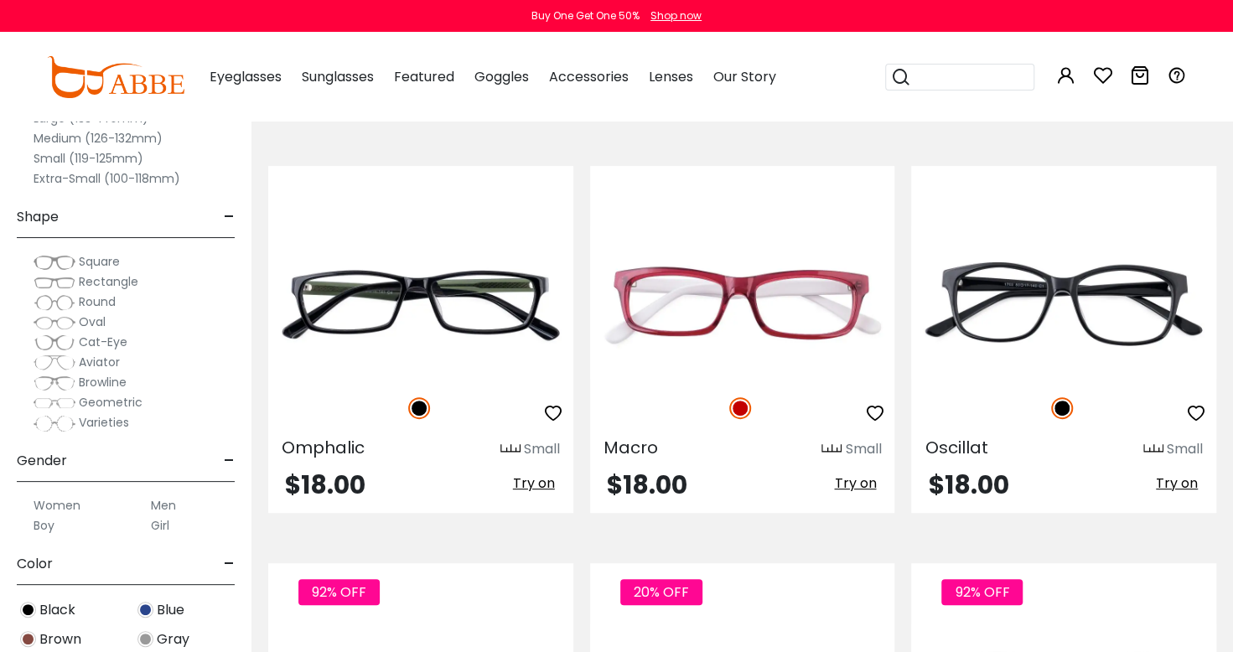
scroll to position [7556, 0]
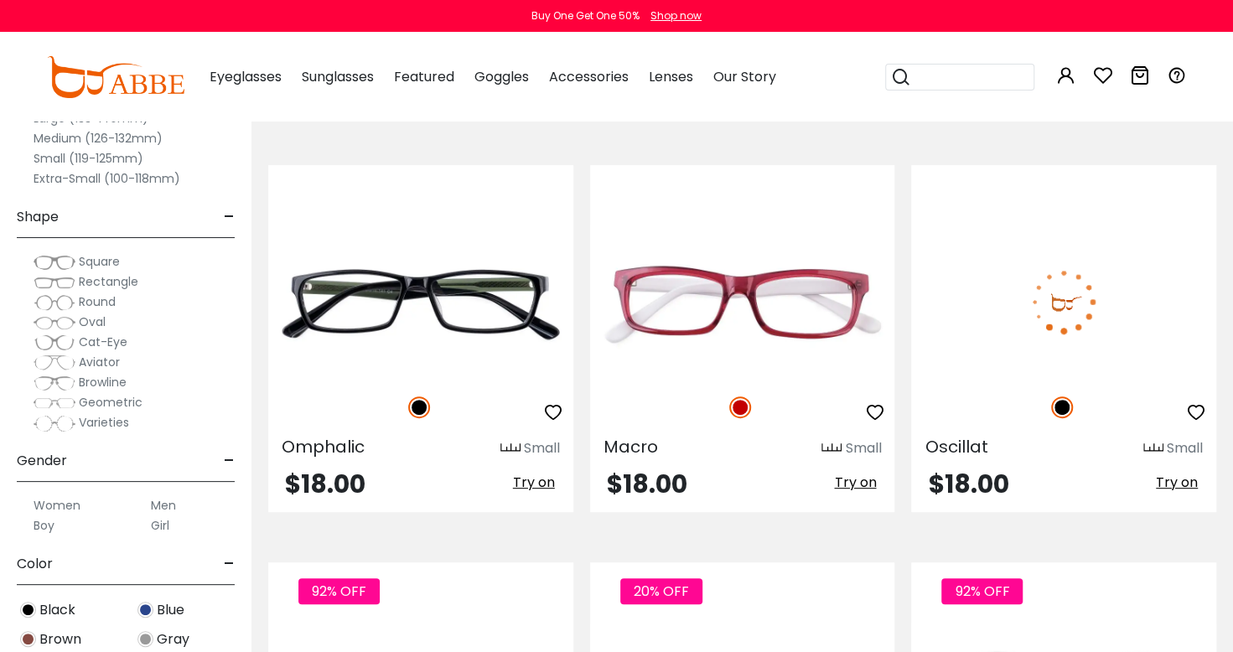
click at [1098, 325] on img at bounding box center [1063, 302] width 305 height 153
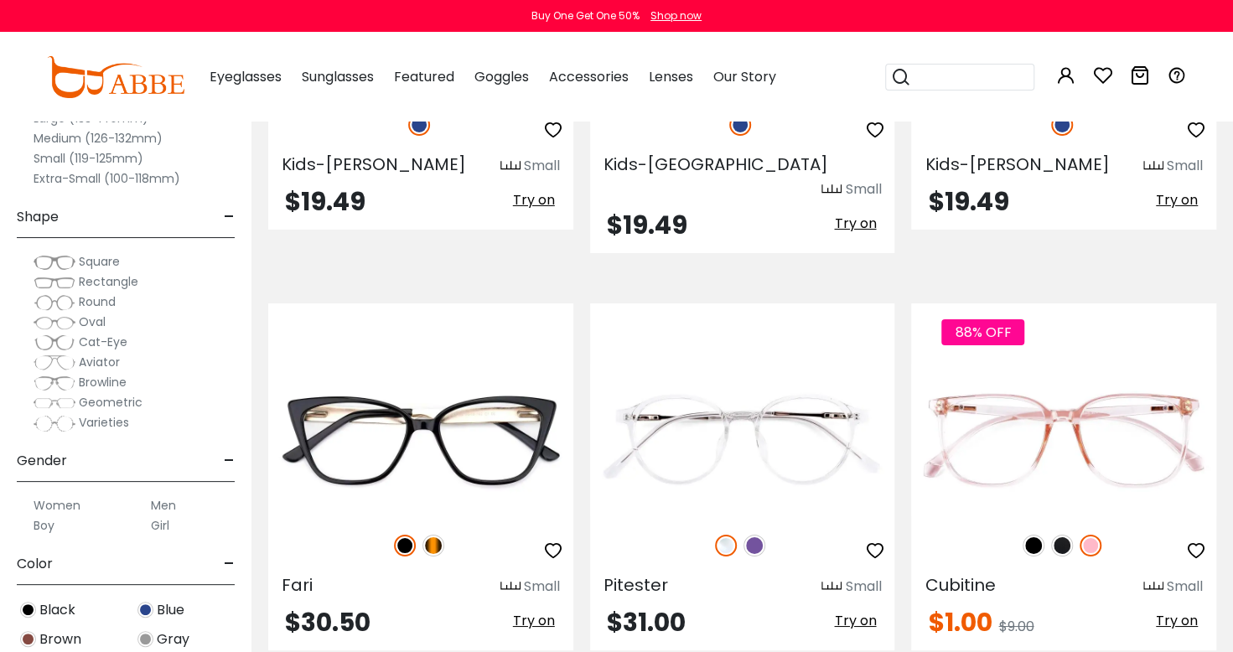
scroll to position [6944, 0]
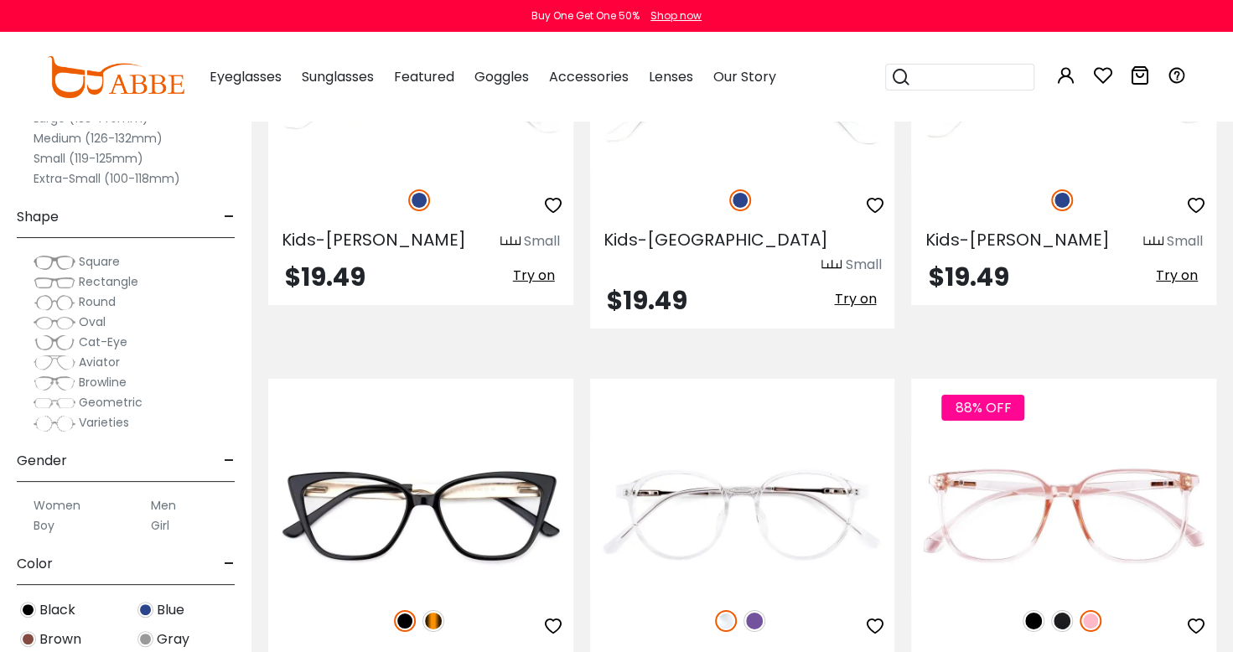
click at [46, 181] on label "Extra-Small (100-118mm)" at bounding box center [107, 179] width 147 height 20
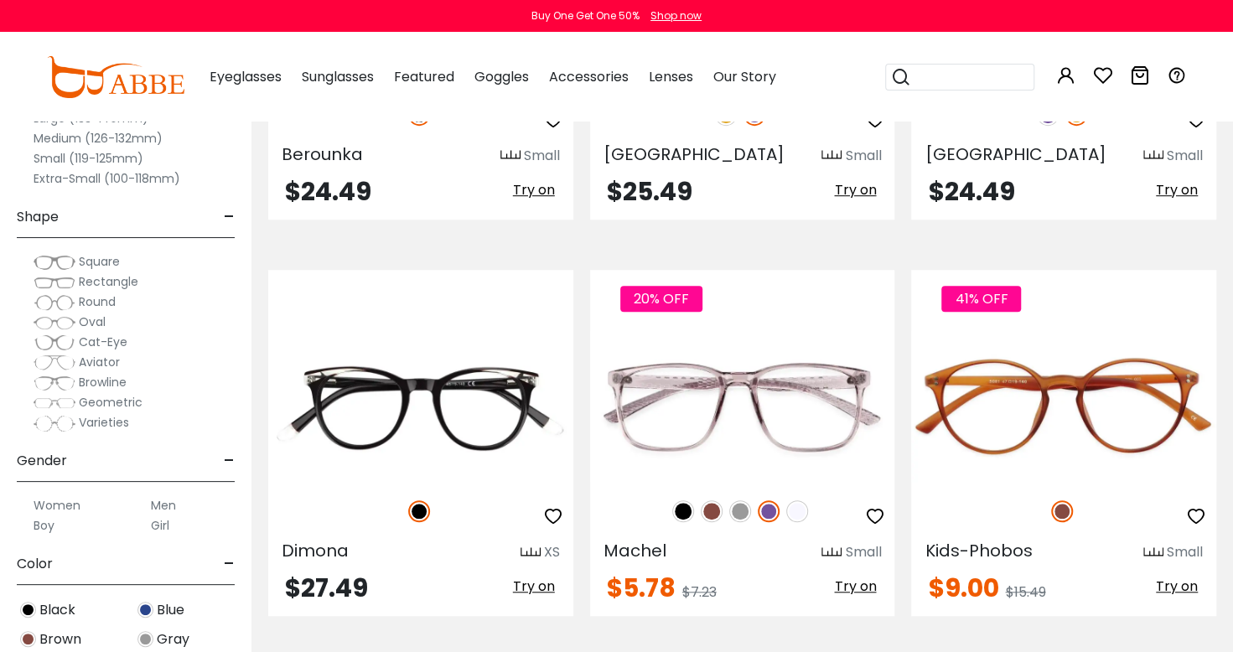
scroll to position [4228, 0]
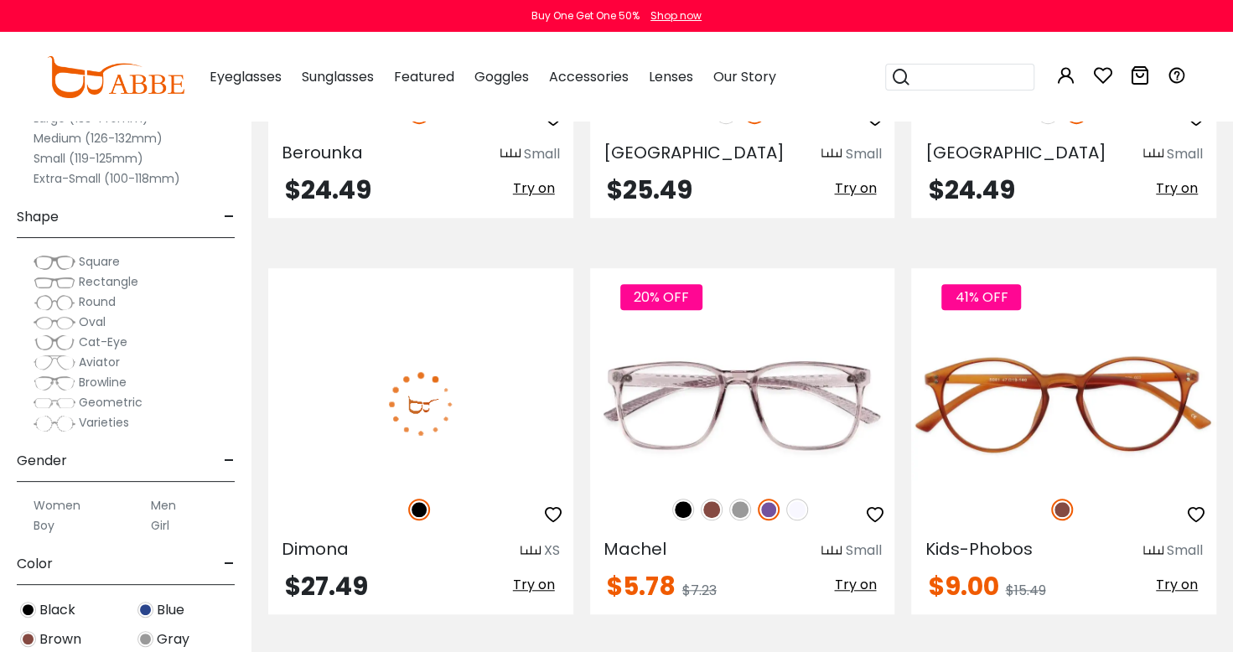
click at [500, 431] on img at bounding box center [420, 405] width 305 height 153
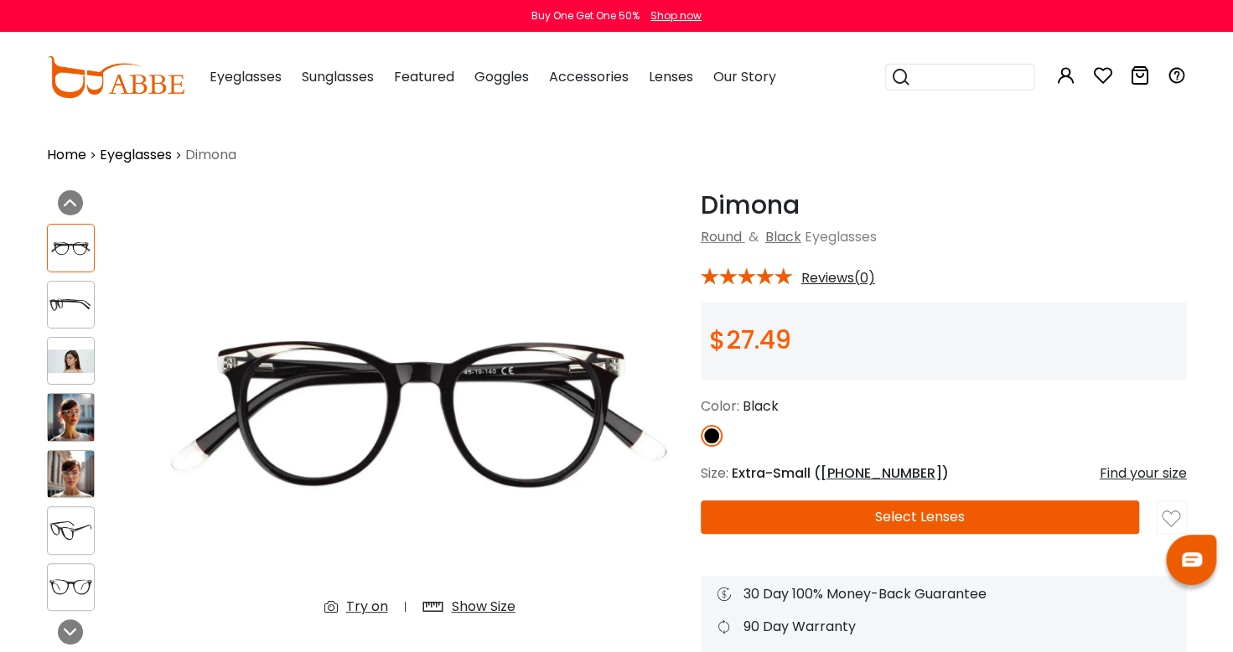
click at [70, 414] on img at bounding box center [71, 417] width 46 height 46
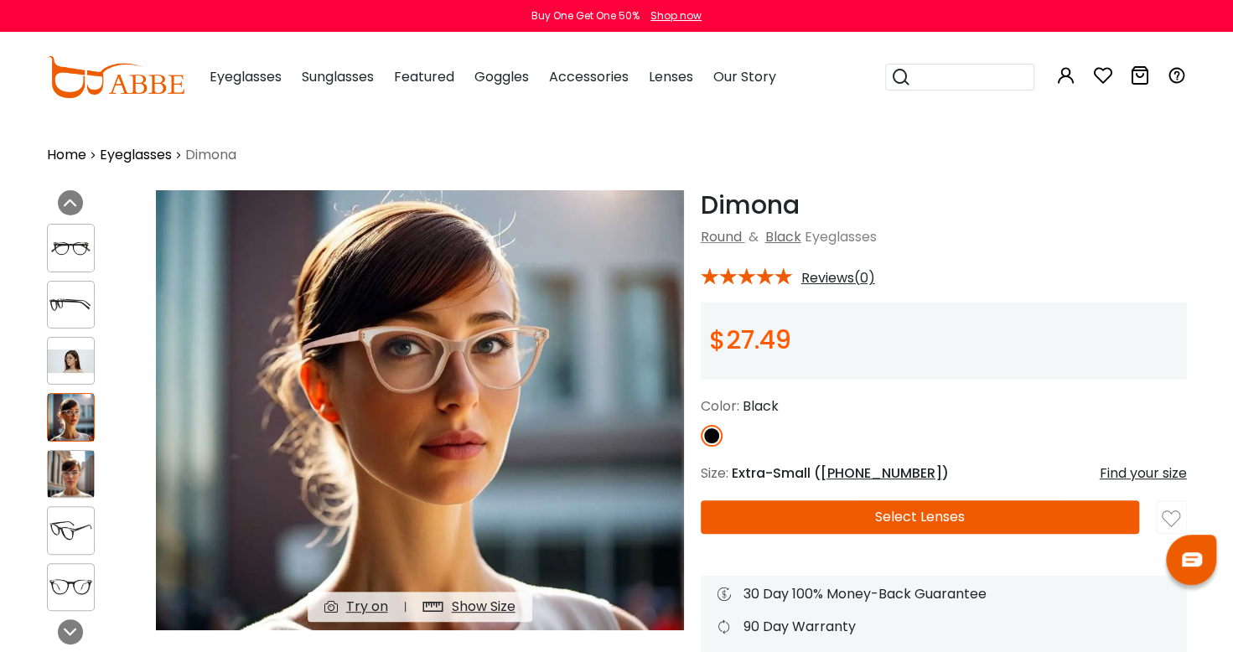
click at [77, 475] on img at bounding box center [71, 474] width 46 height 46
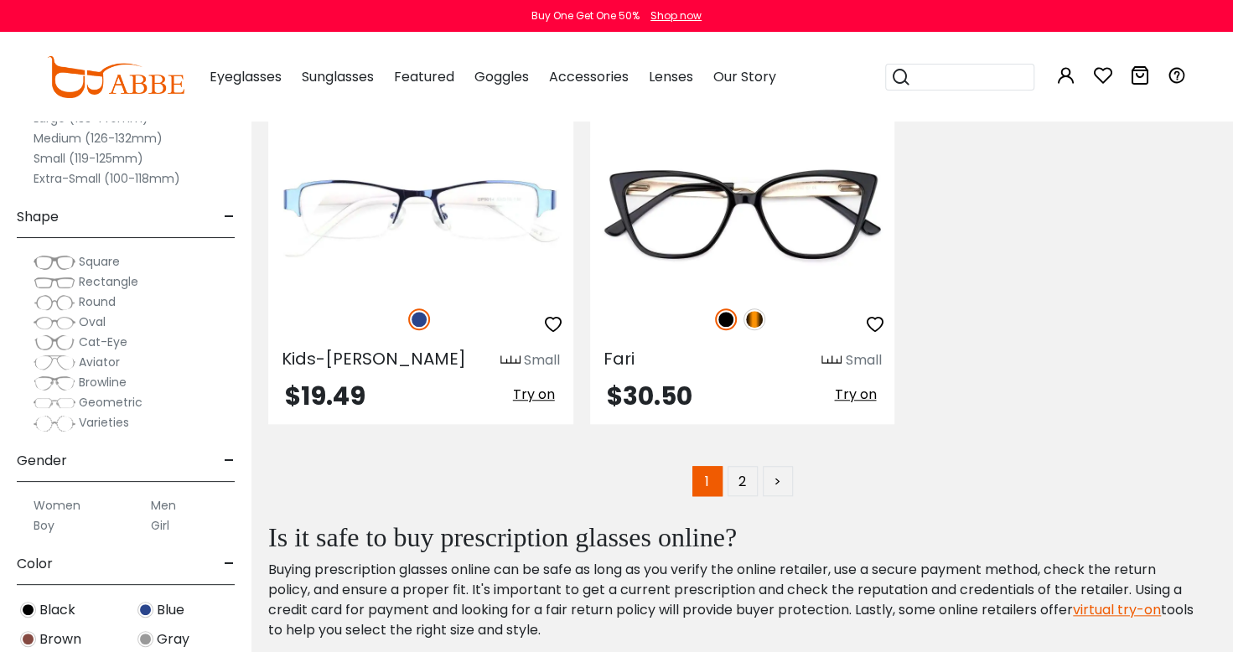
scroll to position [8049, 0]
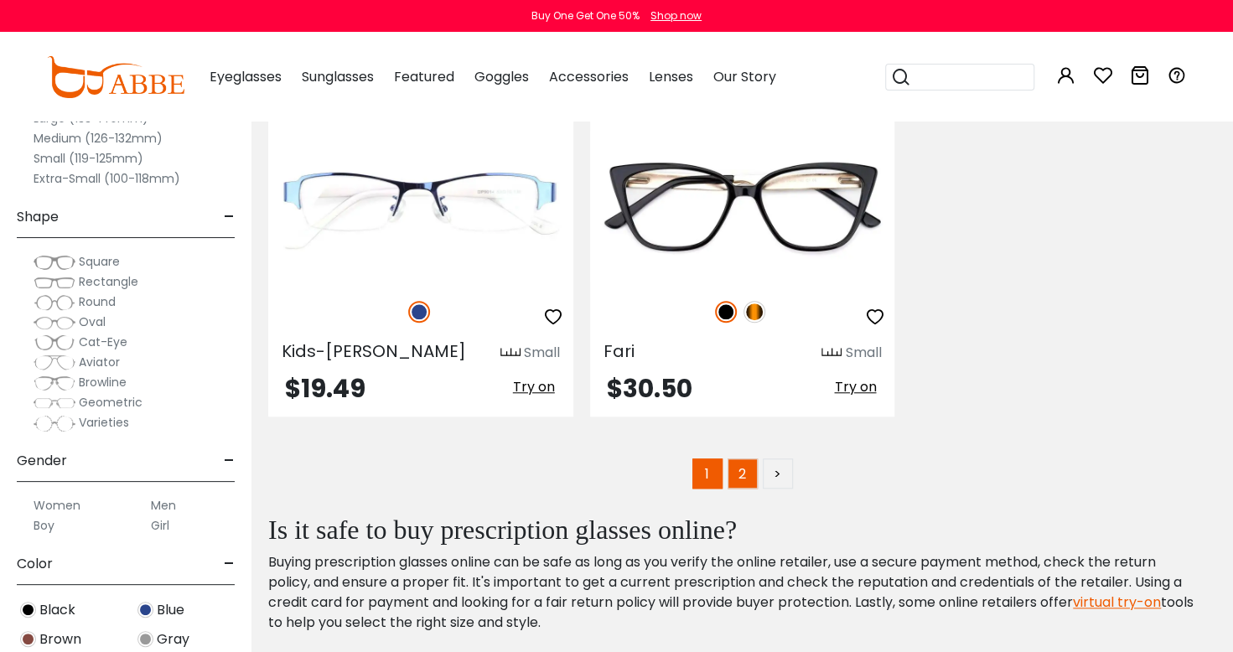
click at [755, 459] on link "2" at bounding box center [743, 474] width 30 height 30
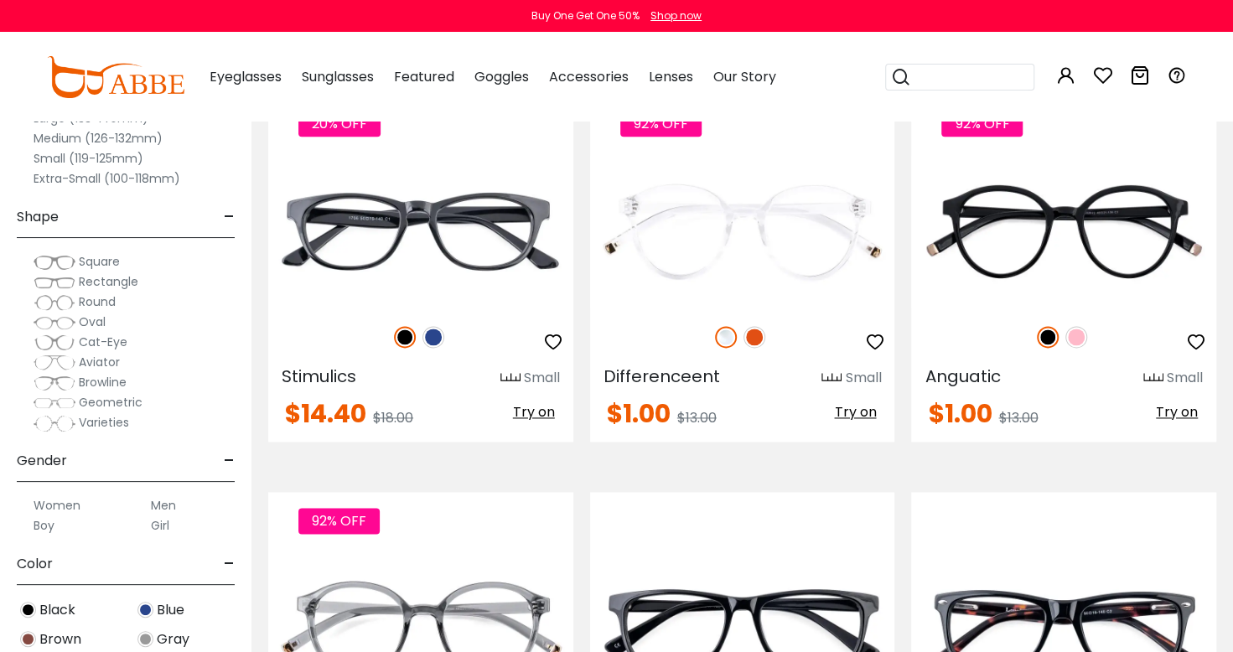
scroll to position [1196, 0]
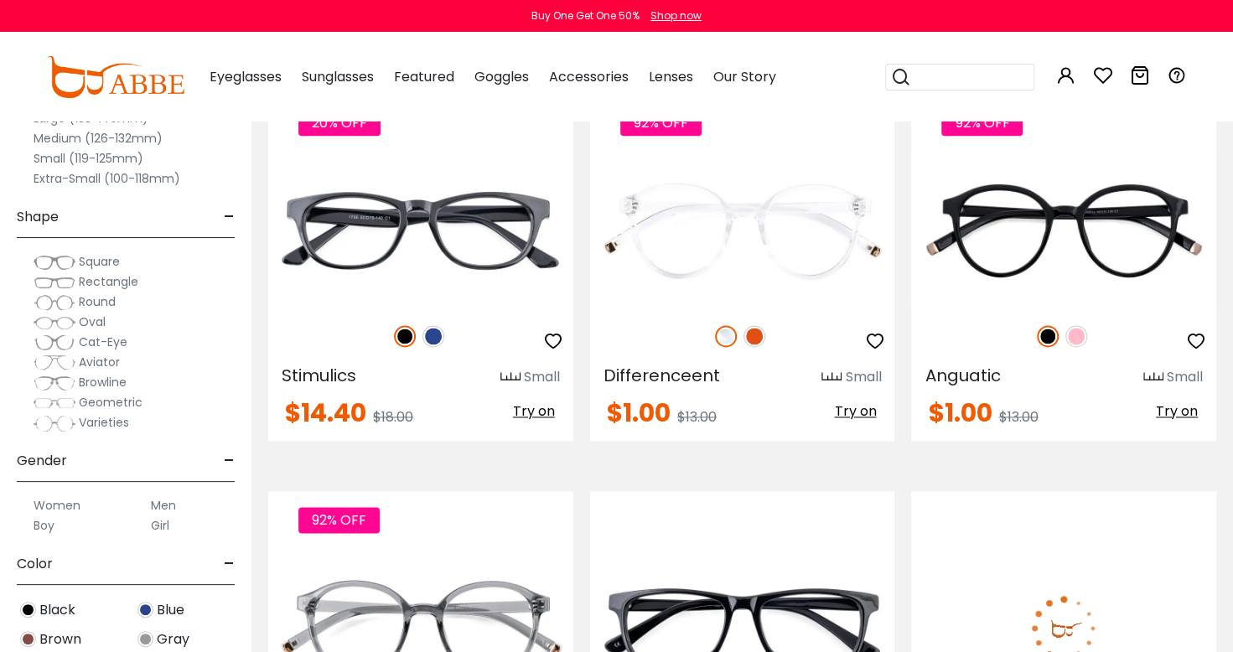
click at [1120, 552] on img at bounding box center [1063, 628] width 305 height 153
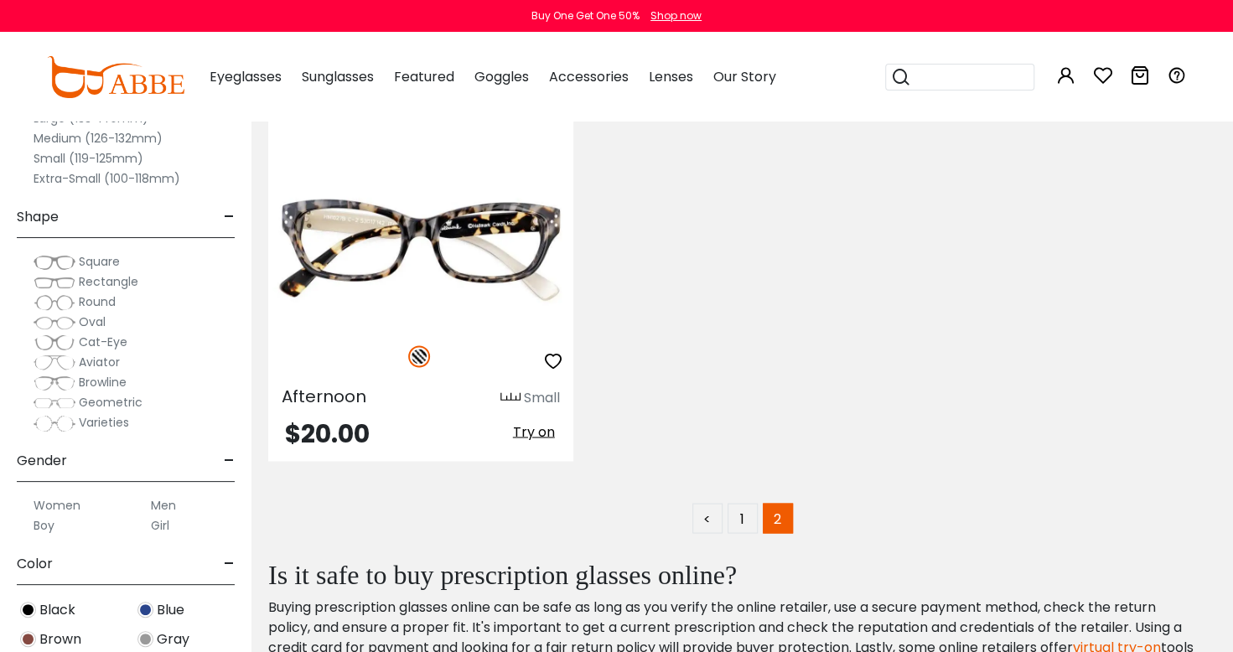
scroll to position [5150, 0]
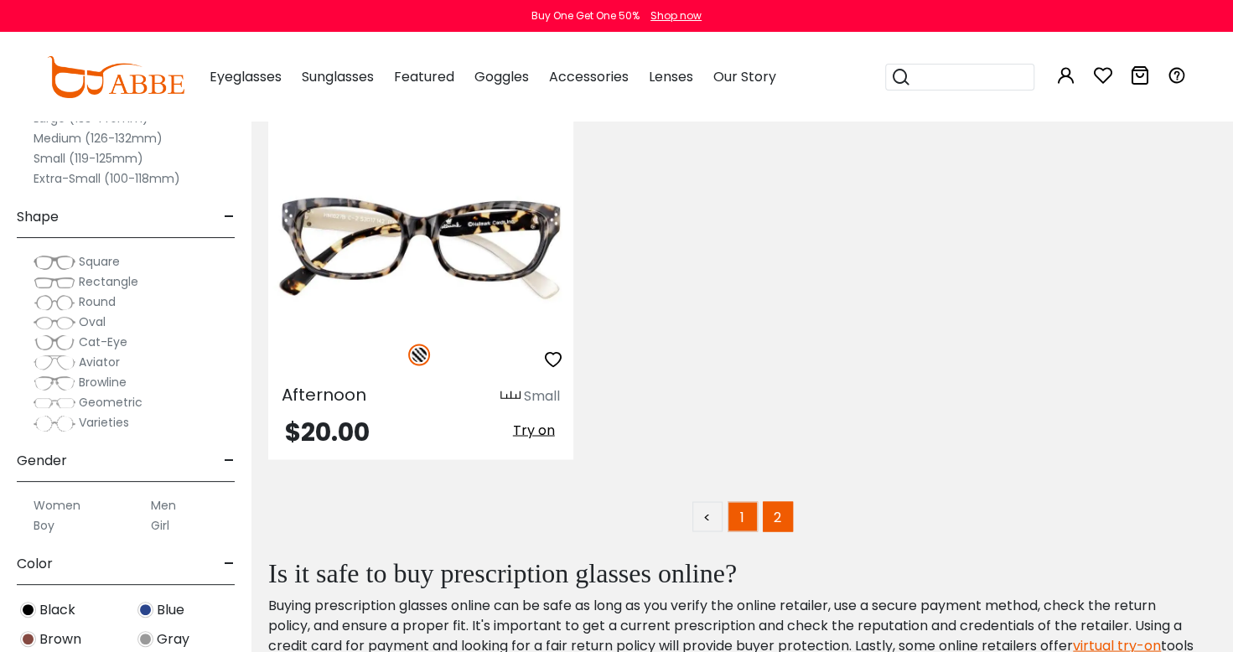
click at [740, 525] on link "1" at bounding box center [743, 516] width 30 height 30
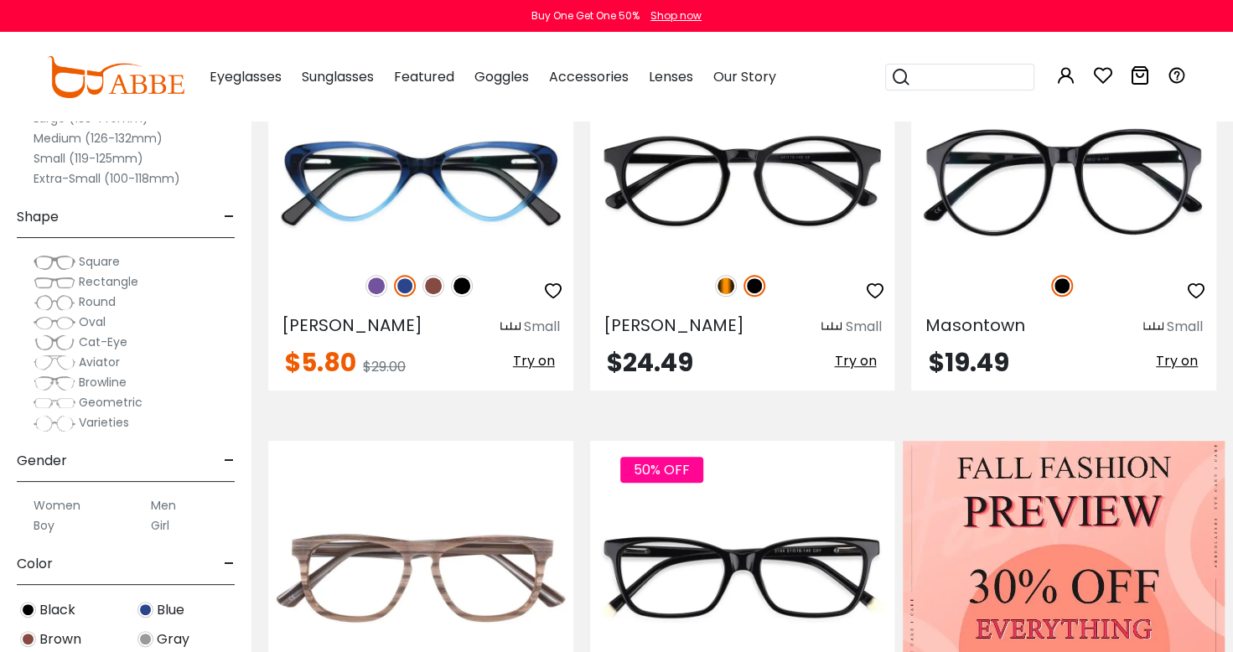
scroll to position [453, 0]
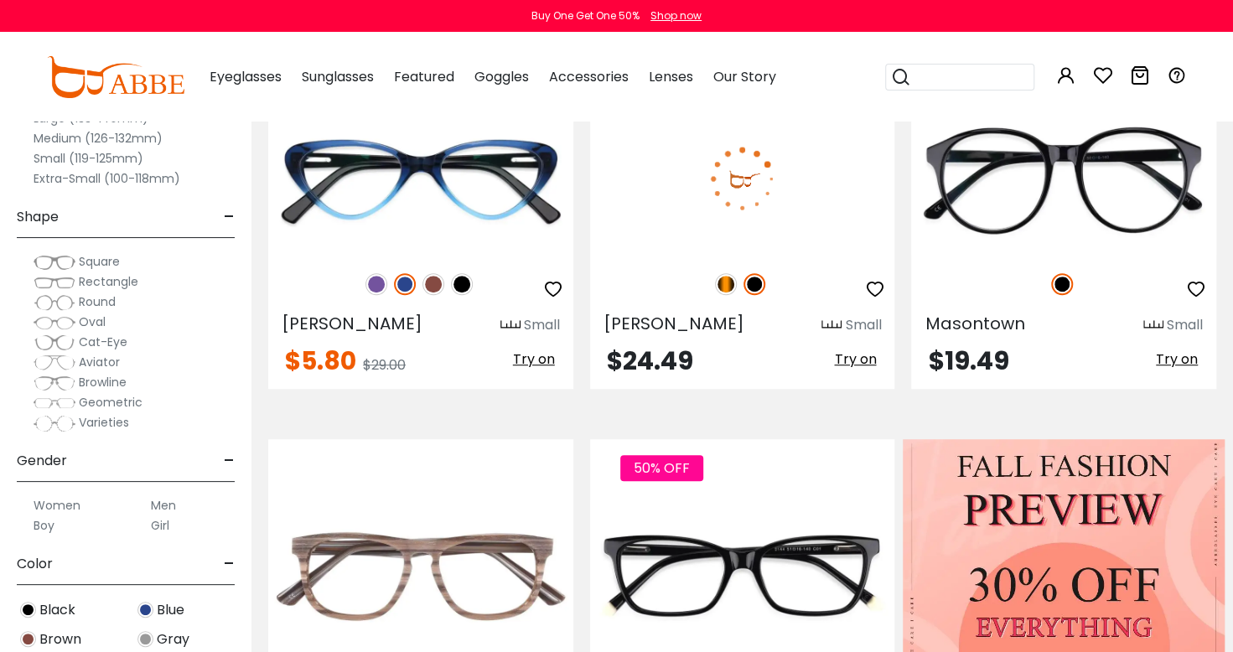
click at [821, 210] on img at bounding box center [742, 178] width 305 height 153
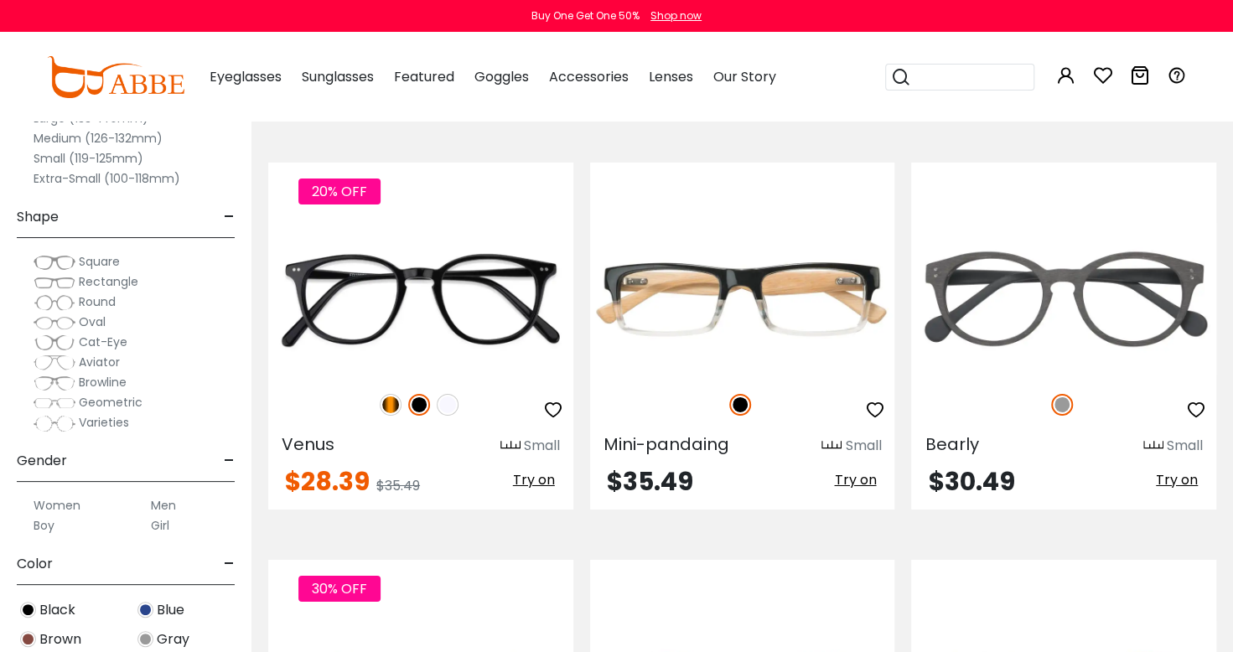
scroll to position [3146, 0]
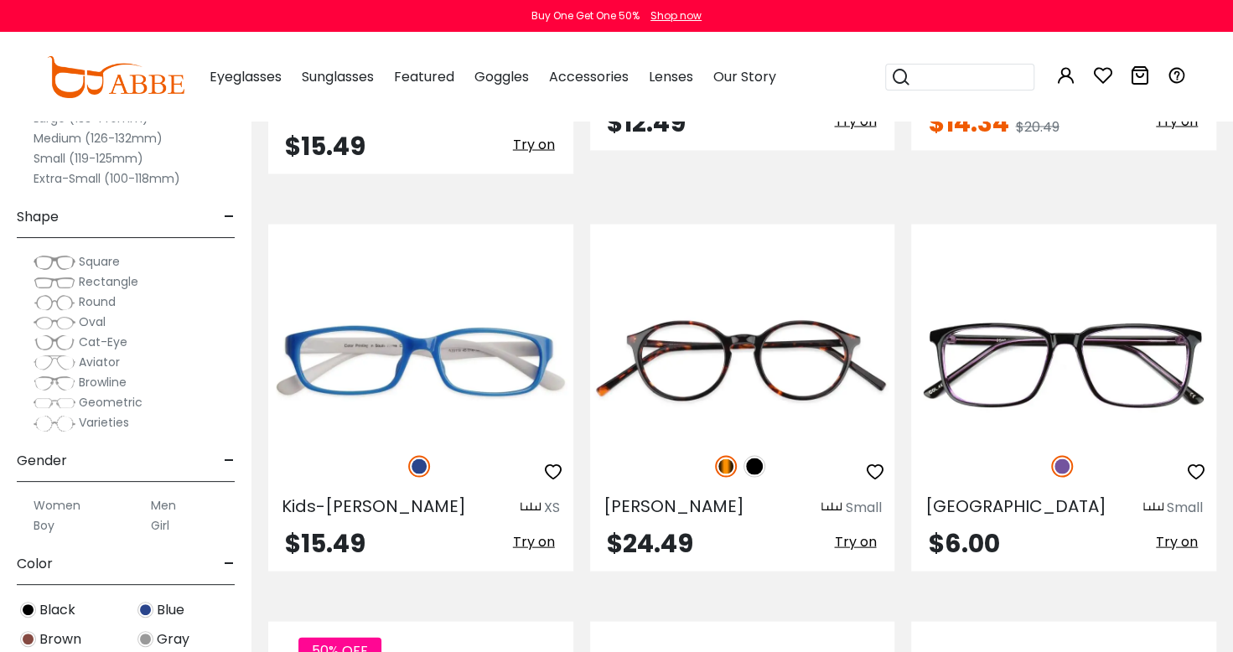
scroll to position [5490, 0]
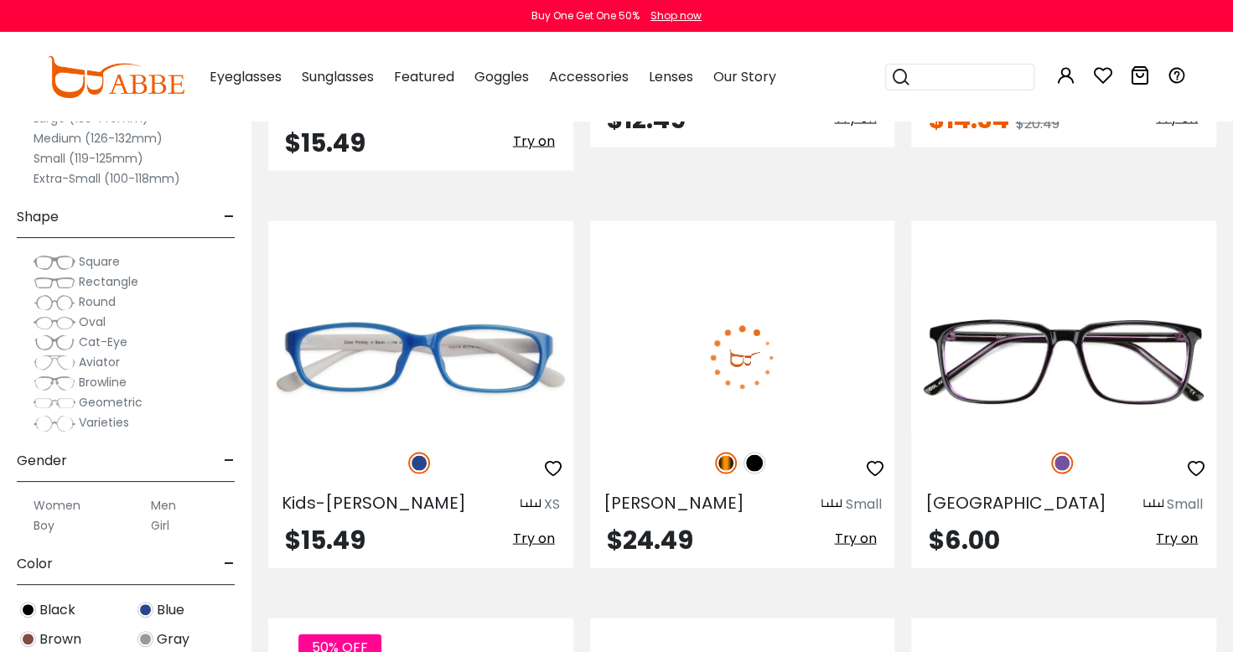
click at [795, 335] on img at bounding box center [742, 357] width 305 height 153
